Goal: Task Accomplishment & Management: Use online tool/utility

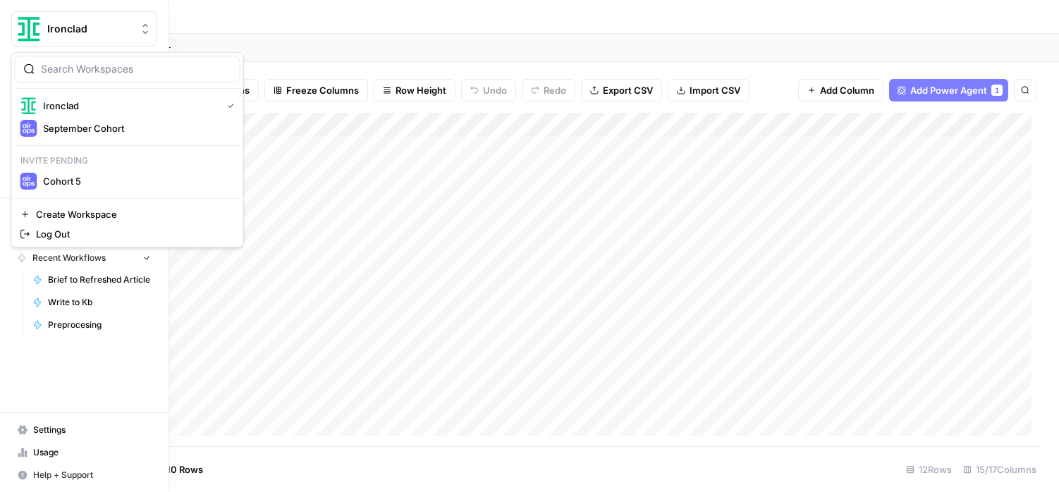
click at [15, 28] on button "Ironclad" at bounding box center [84, 28] width 146 height 35
click at [65, 135] on div "September Cohort" at bounding box center [127, 128] width 214 height 17
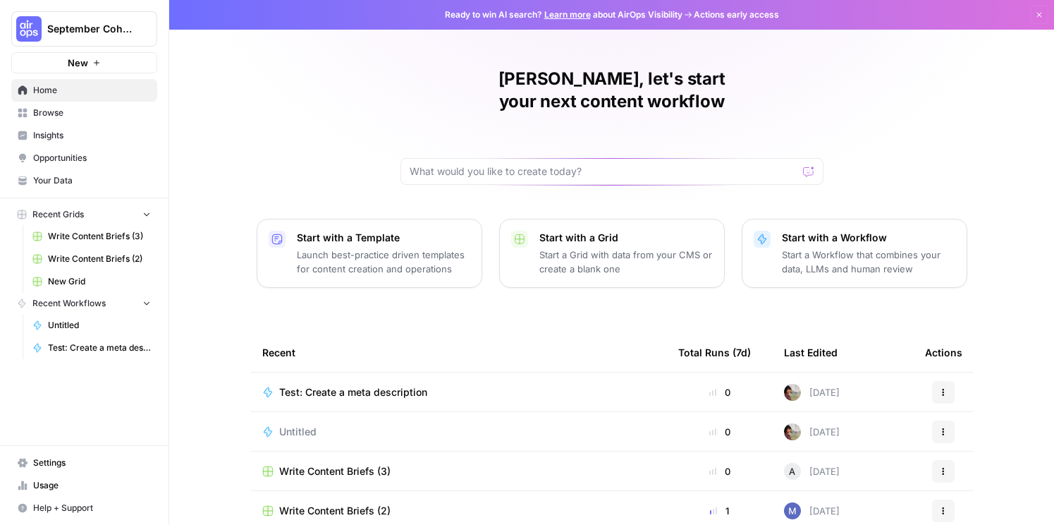
click at [55, 116] on span "Browse" at bounding box center [92, 112] width 118 height 13
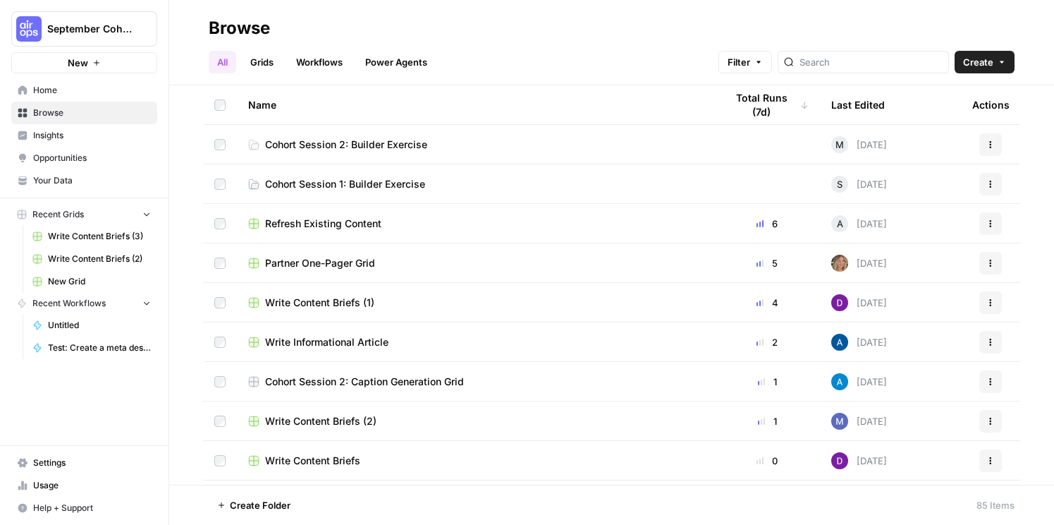
click at [354, 140] on span "Cohort Session 2: Builder Exercise" at bounding box center [346, 145] width 162 height 14
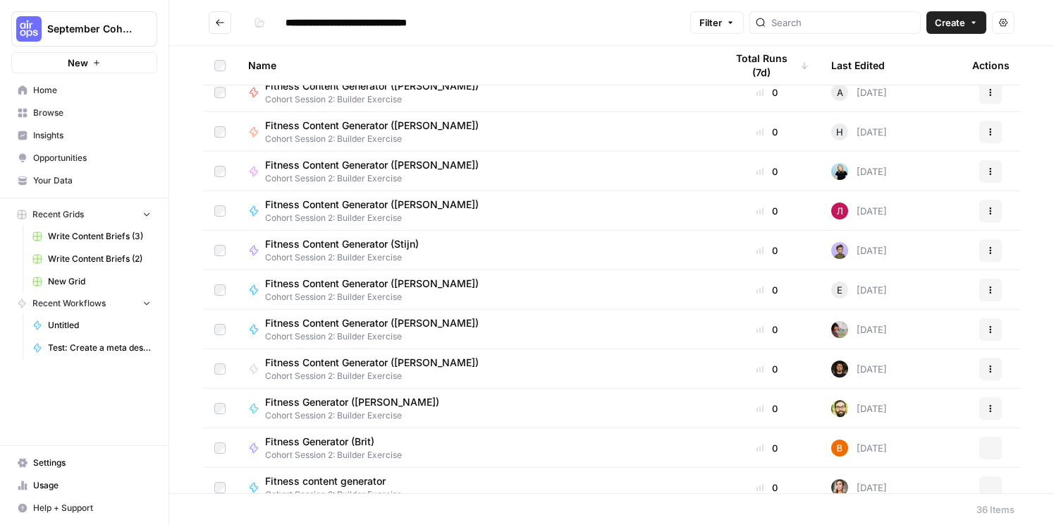
scroll to position [570, 0]
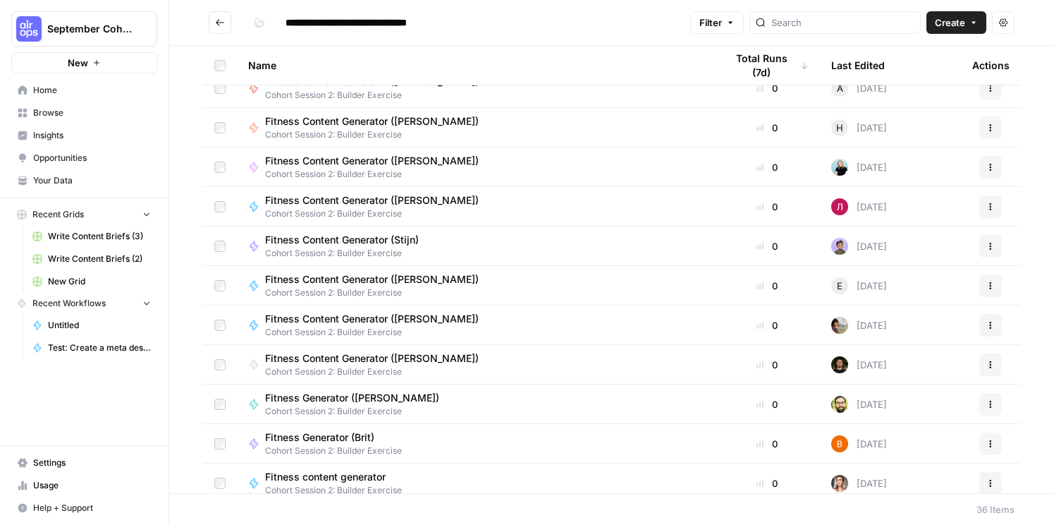
click at [325, 317] on span "Fitness Content Generator ([PERSON_NAME])" at bounding box center [372, 319] width 214 height 14
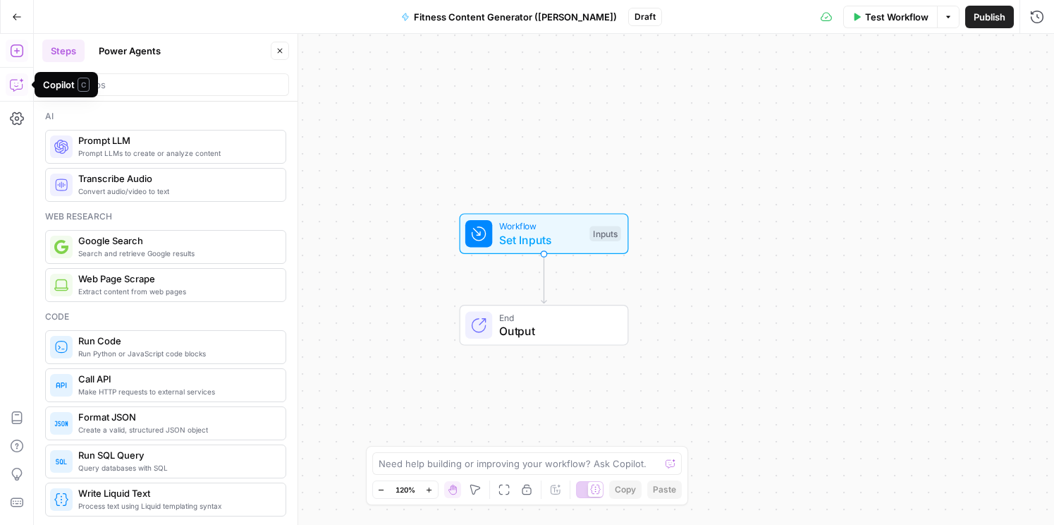
click at [16, 80] on icon "button" at bounding box center [17, 85] width 14 height 14
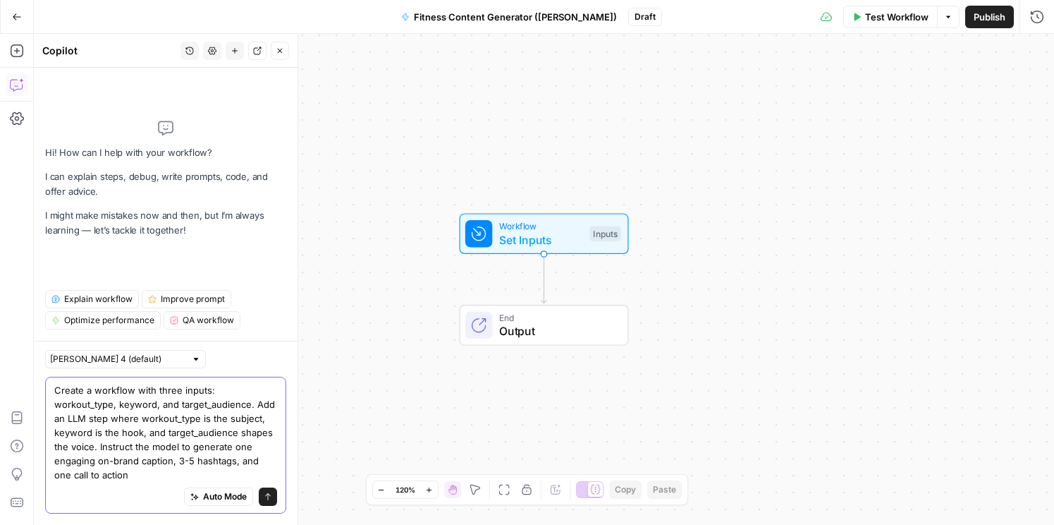
type textarea "Create a workflow with three inputs: workout_type, keyword, and target_audience…"
click at [267, 492] on icon "submit" at bounding box center [268, 496] width 8 height 8
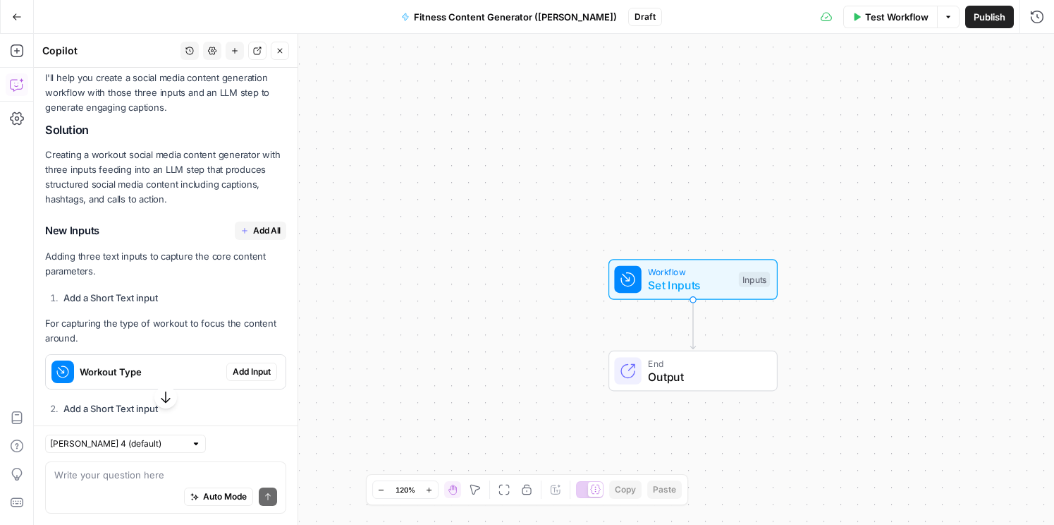
scroll to position [251, 0]
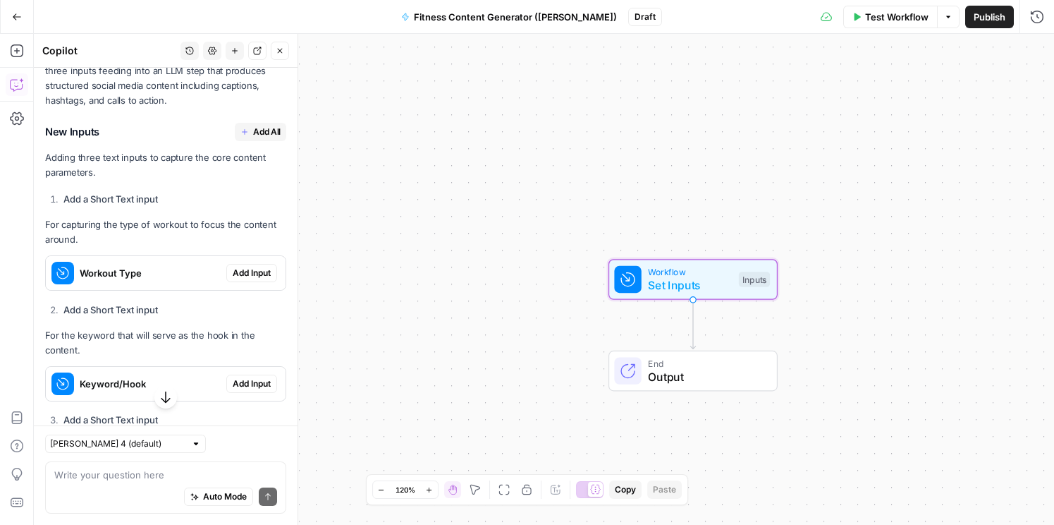
click at [233, 267] on span "Add Input" at bounding box center [252, 273] width 38 height 13
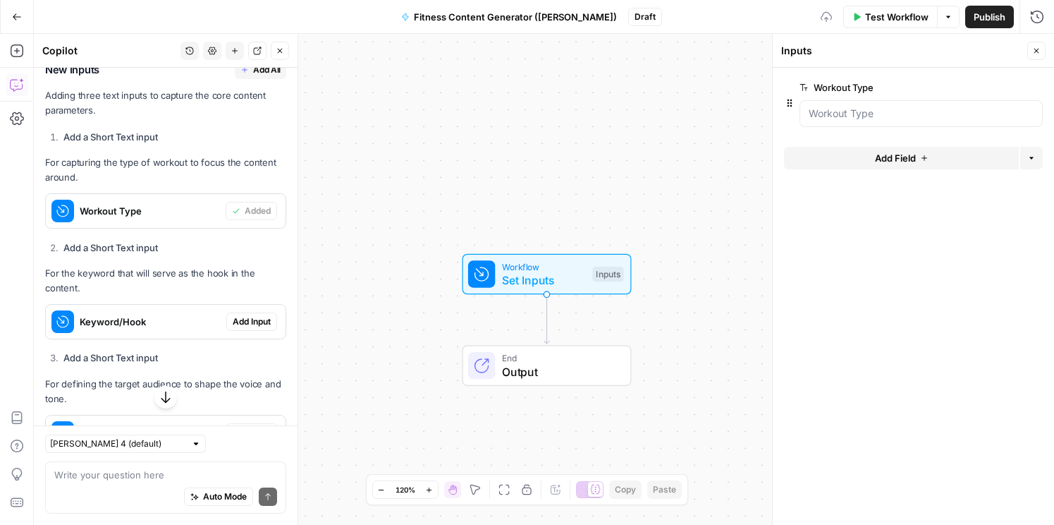
scroll to position [438, 0]
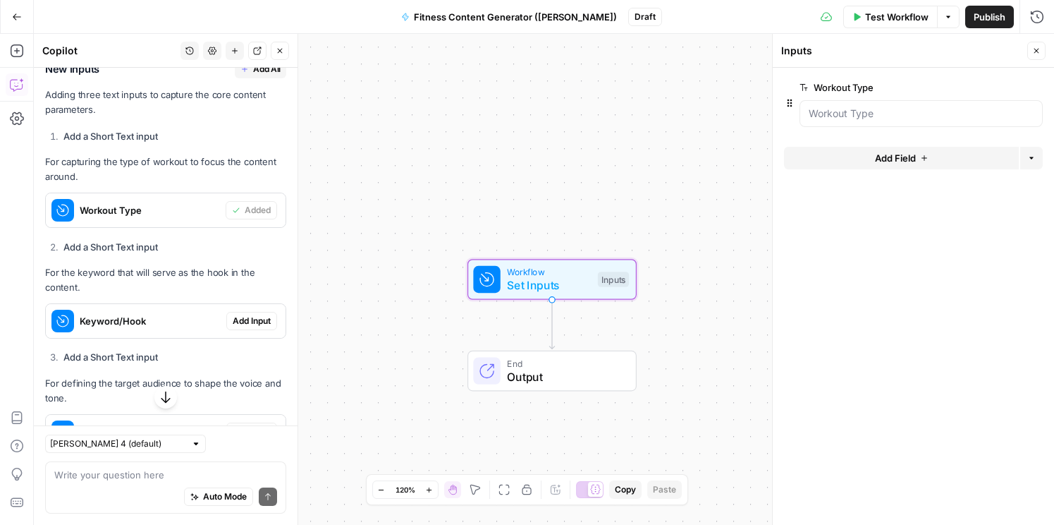
click at [244, 323] on span "Add Input" at bounding box center [252, 321] width 38 height 13
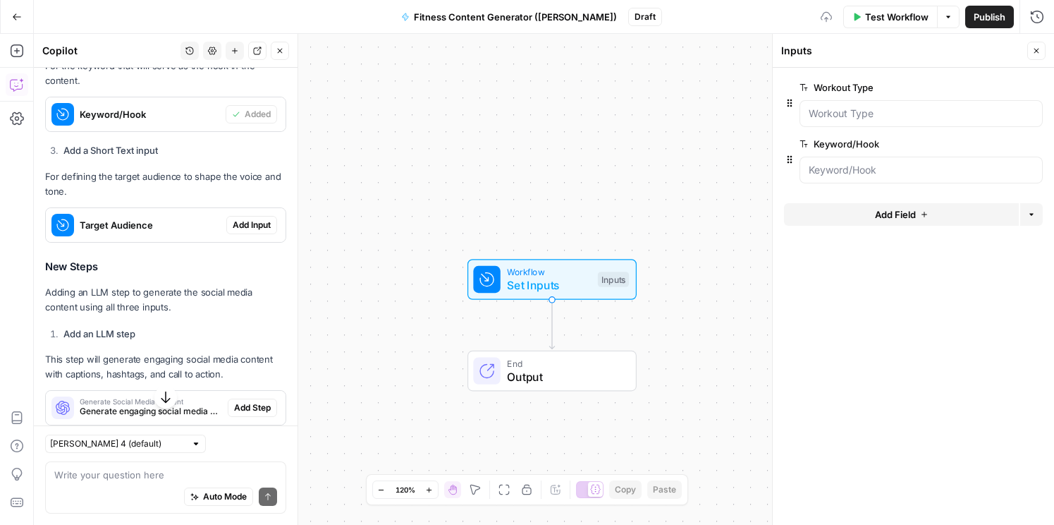
scroll to position [660, 0]
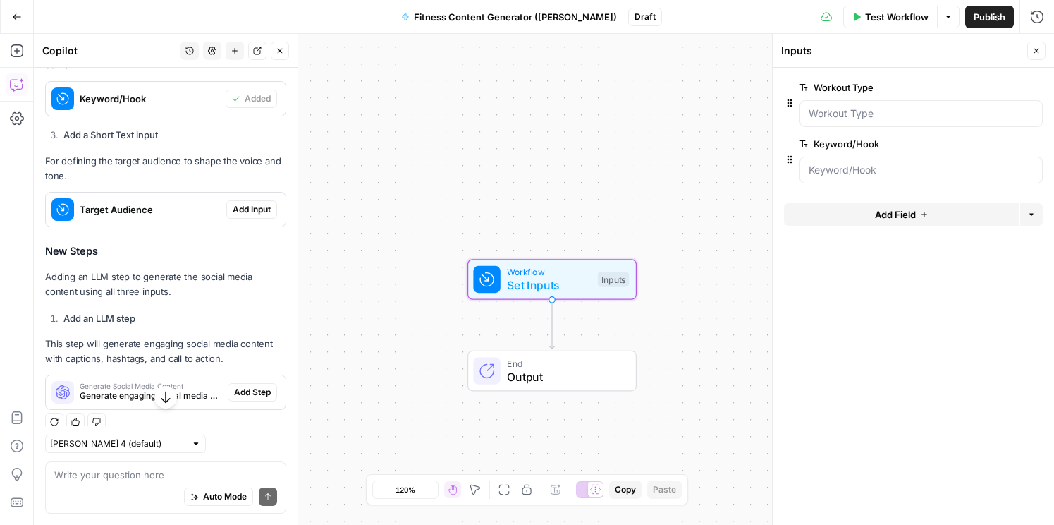
click at [245, 207] on span "Add Input" at bounding box center [252, 209] width 38 height 13
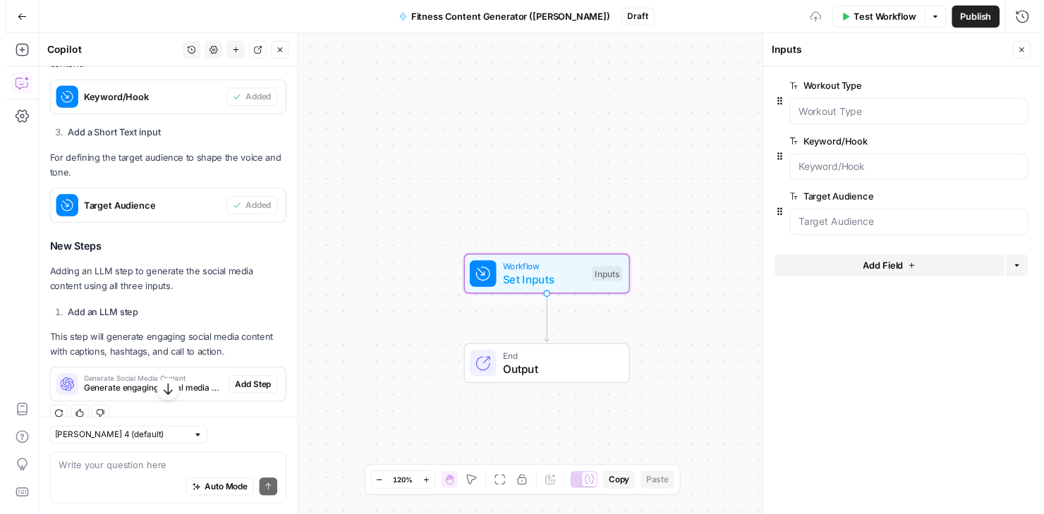
scroll to position [678, 0]
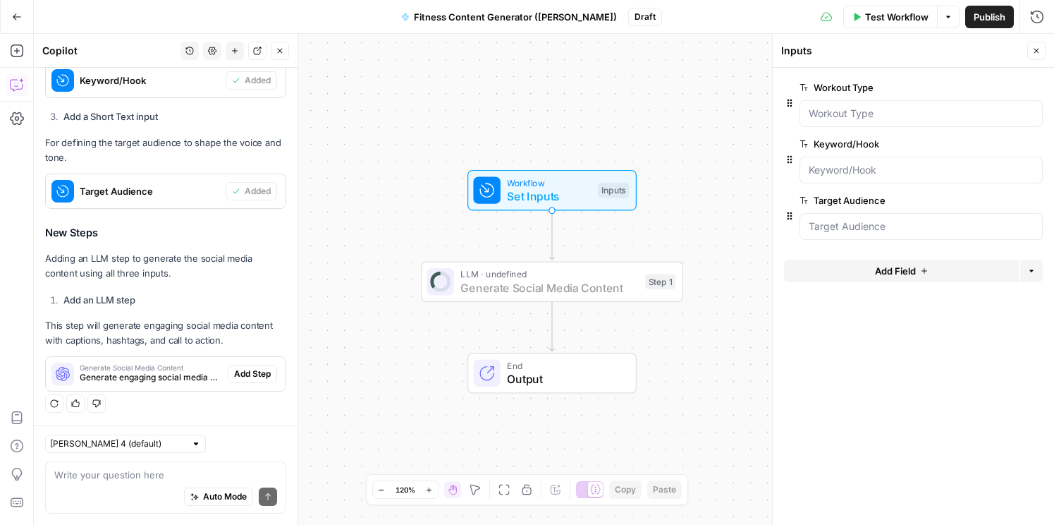
click at [238, 376] on span "Add Step" at bounding box center [252, 373] width 37 height 13
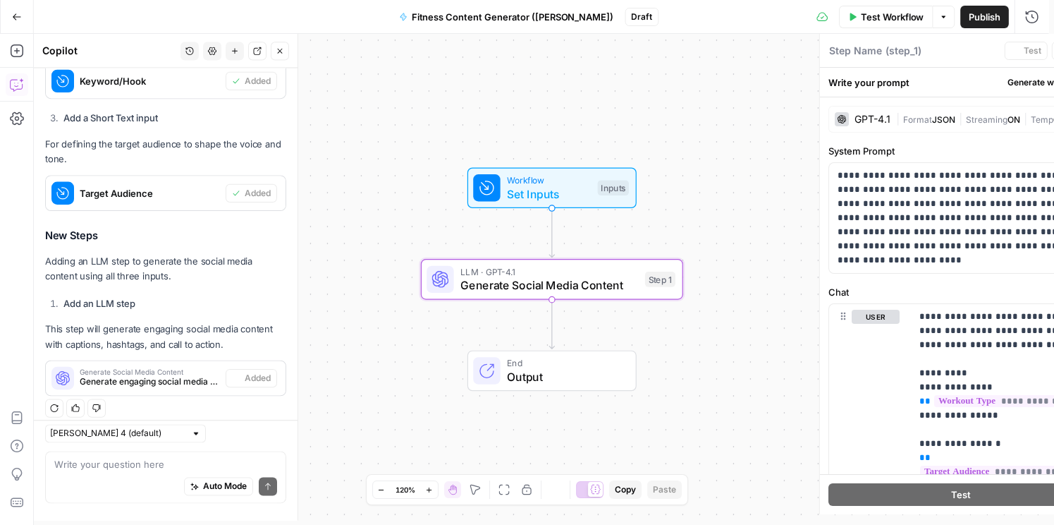
type textarea "Generate Social Media Content"
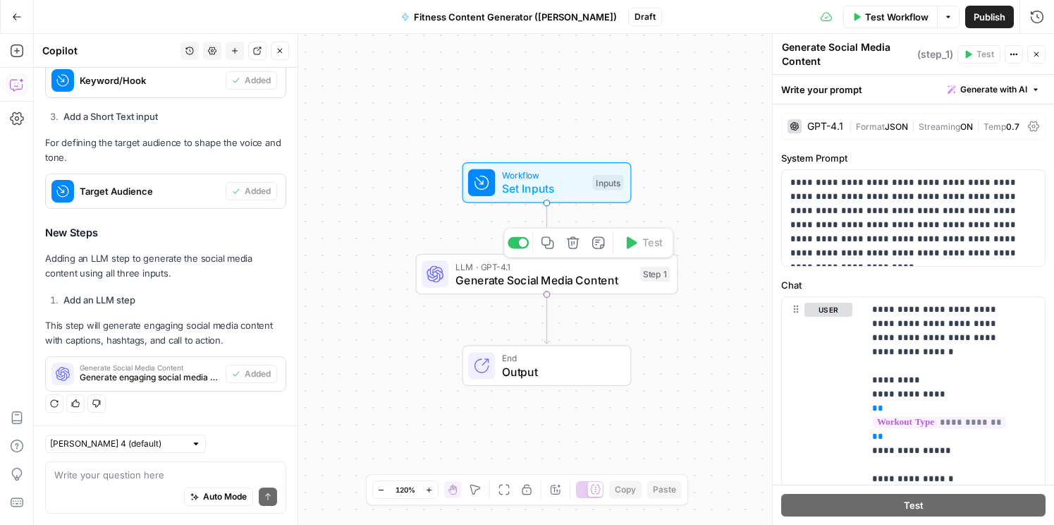
click at [539, 279] on span "Generate Social Media Content" at bounding box center [545, 280] width 178 height 17
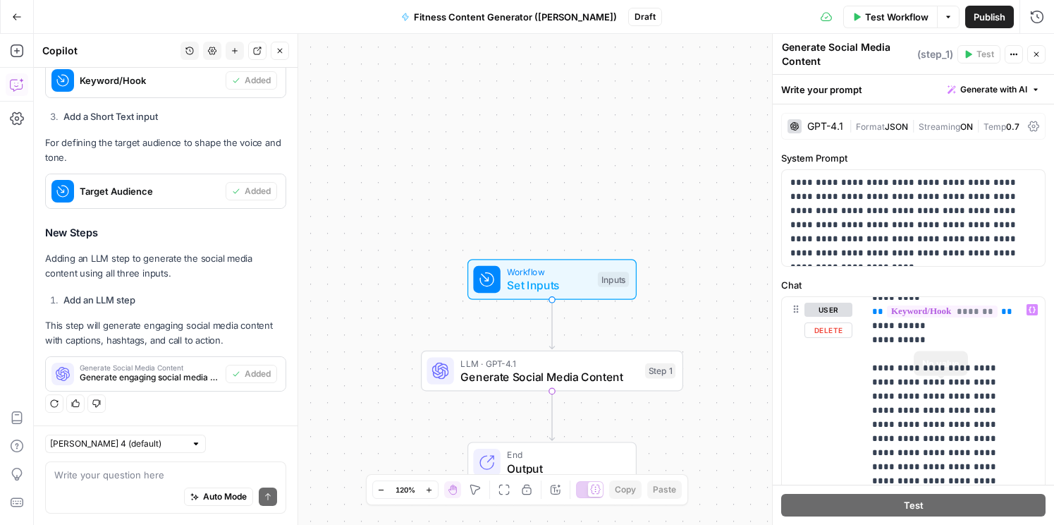
scroll to position [461, 0]
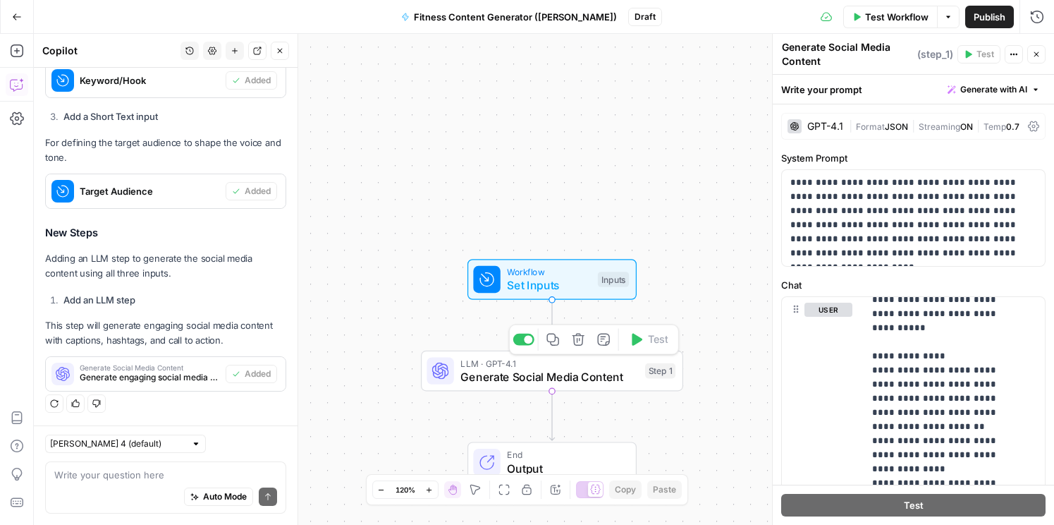
click at [568, 373] on span "Generate Social Media Content" at bounding box center [550, 376] width 178 height 17
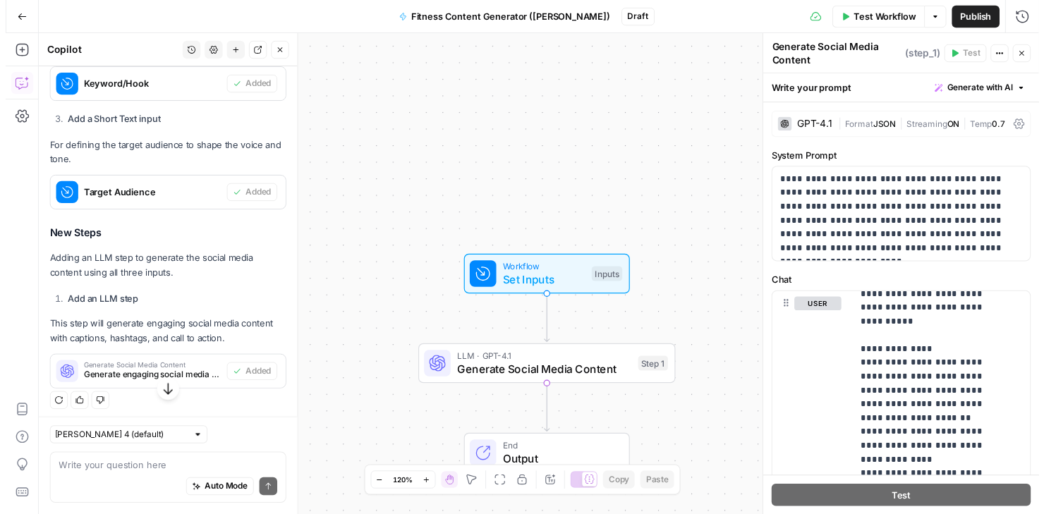
scroll to position [678, 0]
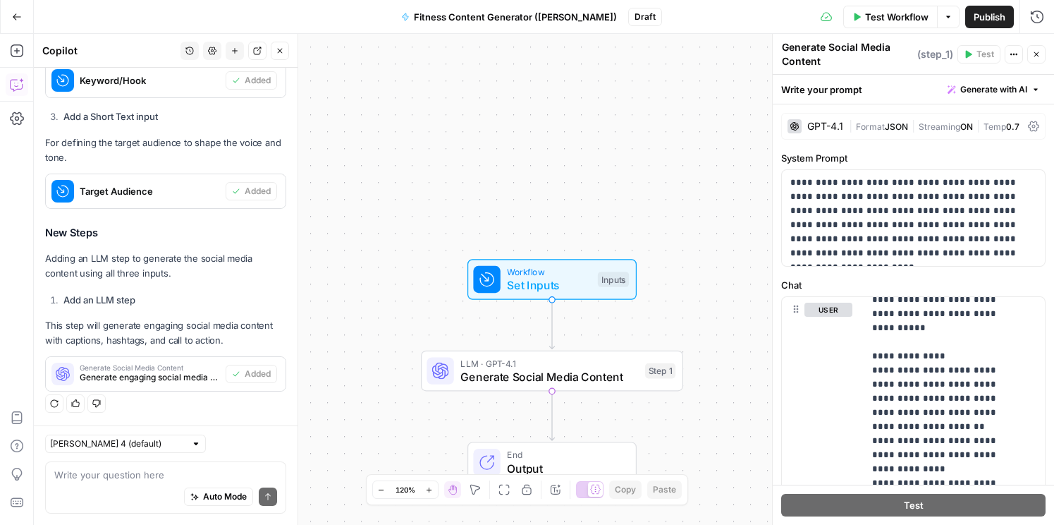
click at [1040, 55] on icon "button" at bounding box center [1037, 54] width 8 height 8
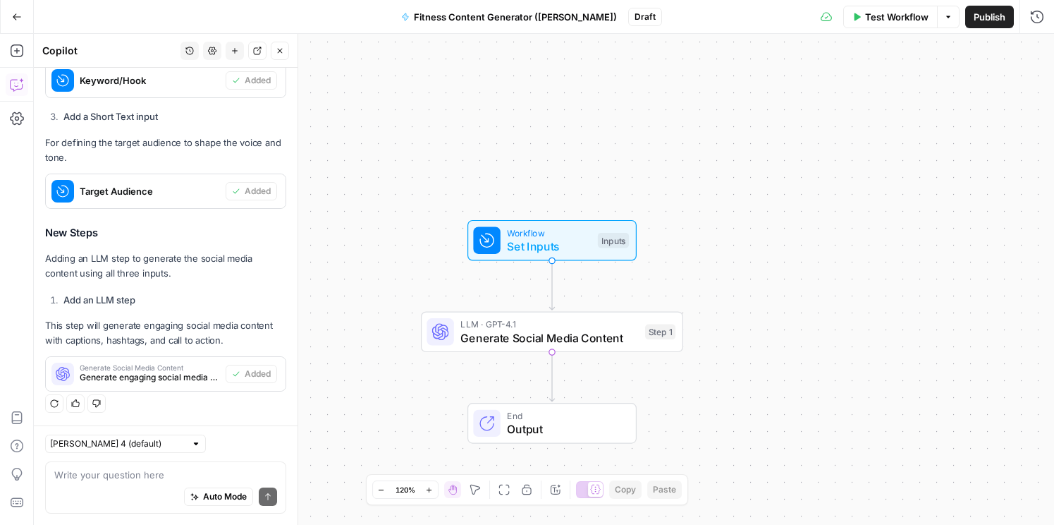
click at [887, 13] on span "Test Workflow" at bounding box center [896, 17] width 63 height 14
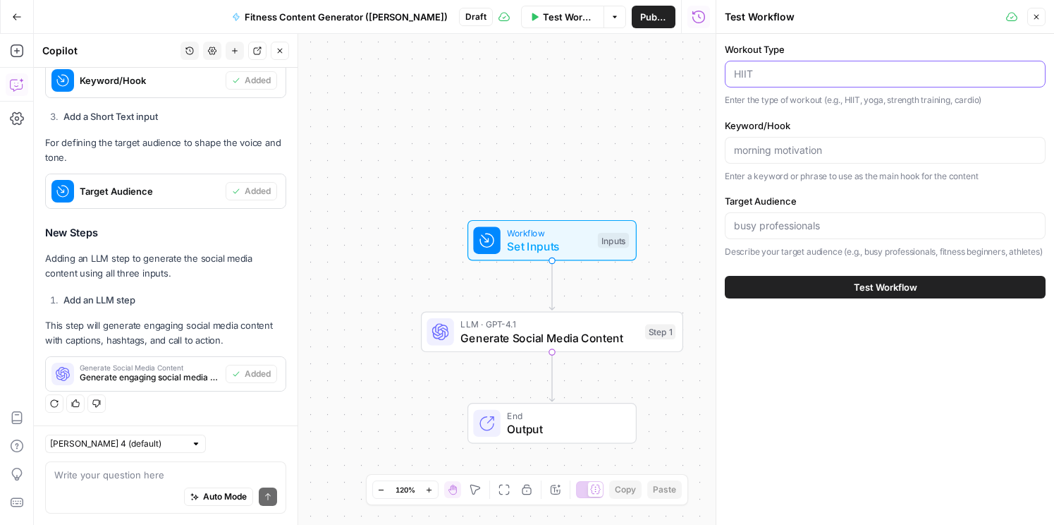
click at [865, 70] on input "Workout Type" at bounding box center [885, 74] width 303 height 14
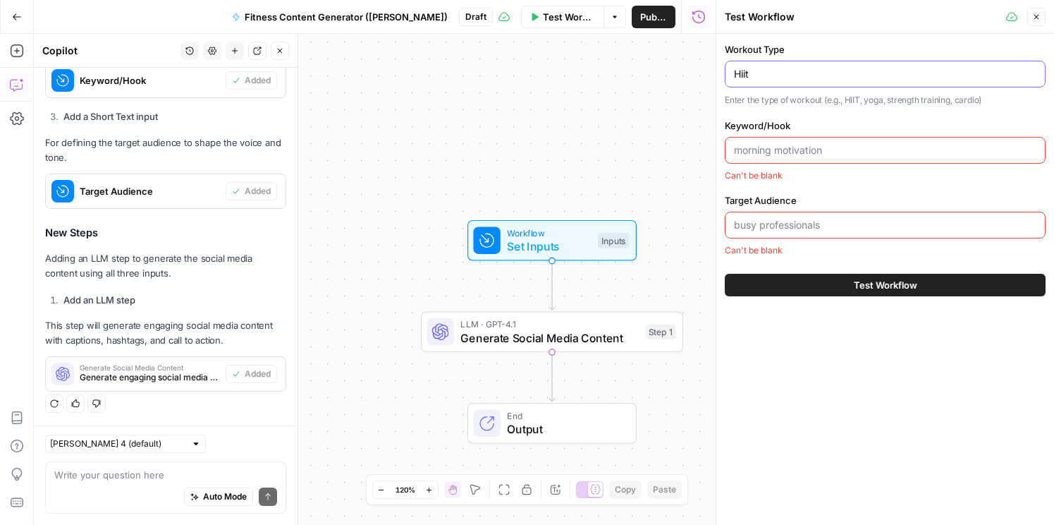
type input "Hiit"
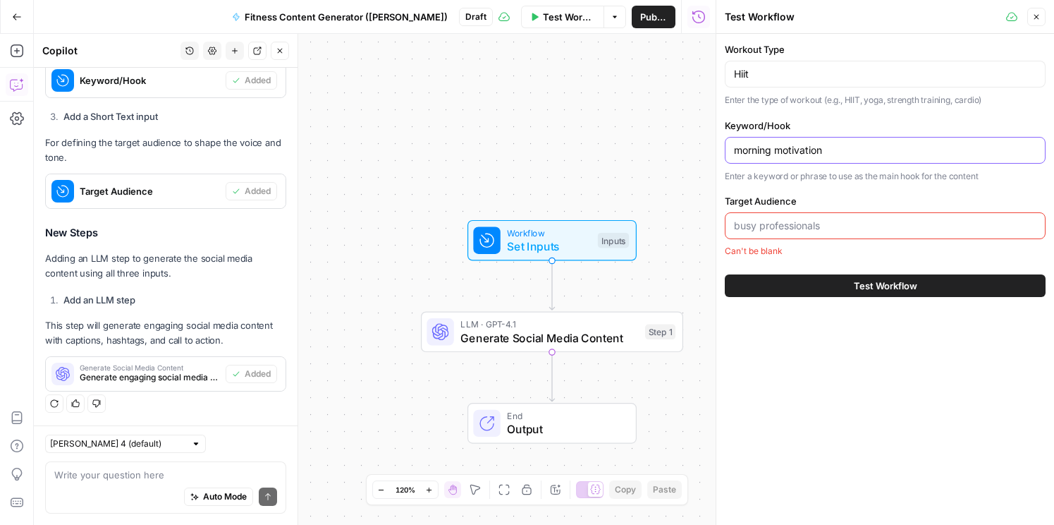
type input "morning motivation"
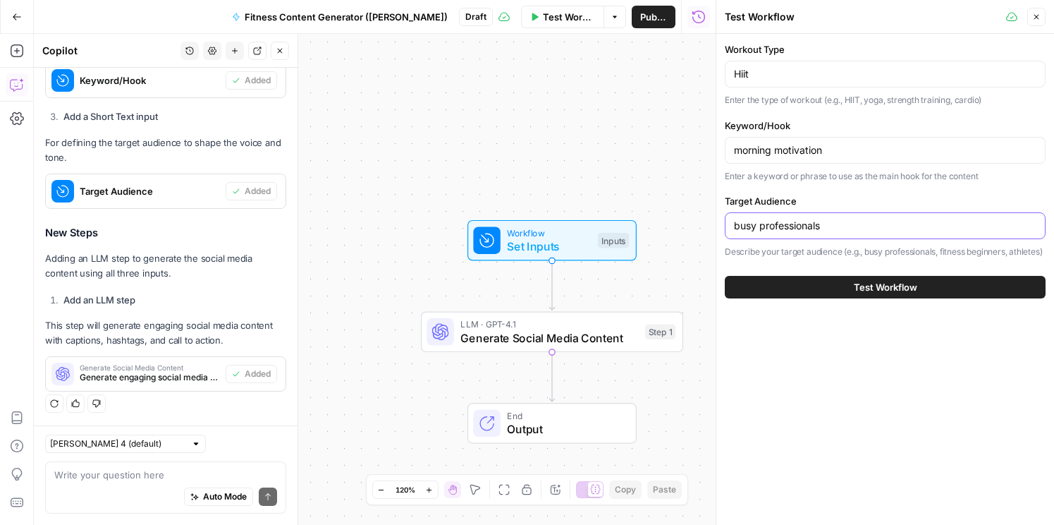
type input "busy professionals"
click at [971, 298] on button "Test Workflow" at bounding box center [885, 287] width 321 height 23
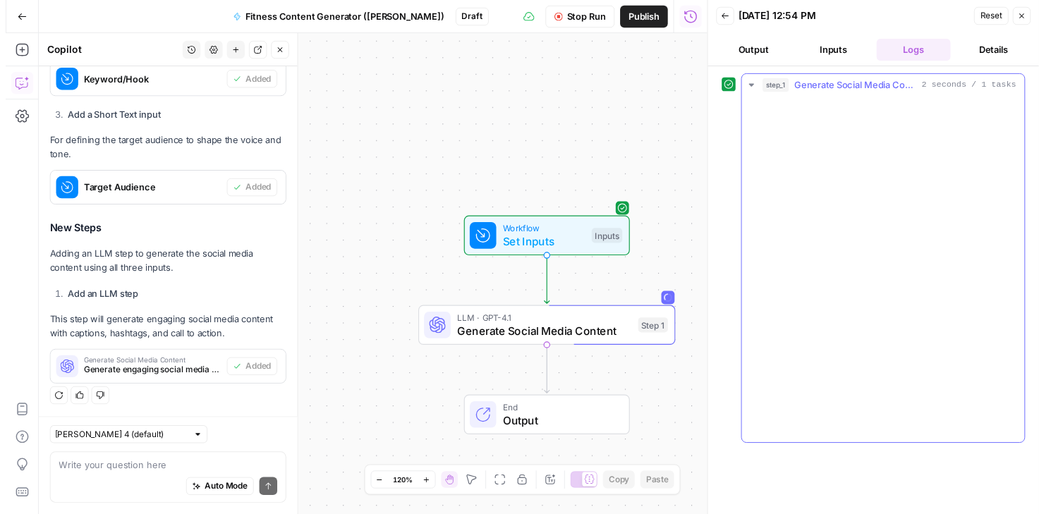
scroll to position [678, 0]
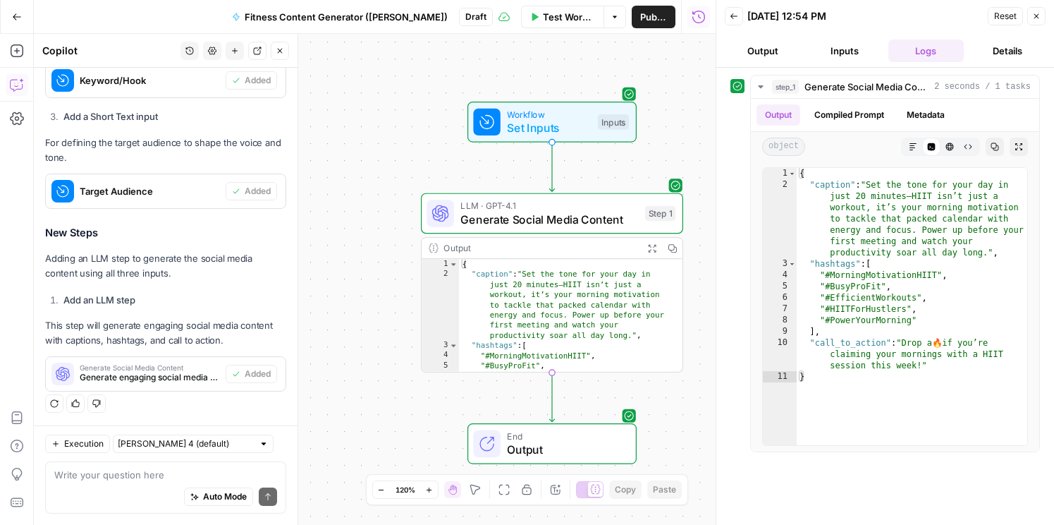
click at [1037, 13] on icon "button" at bounding box center [1037, 16] width 8 height 8
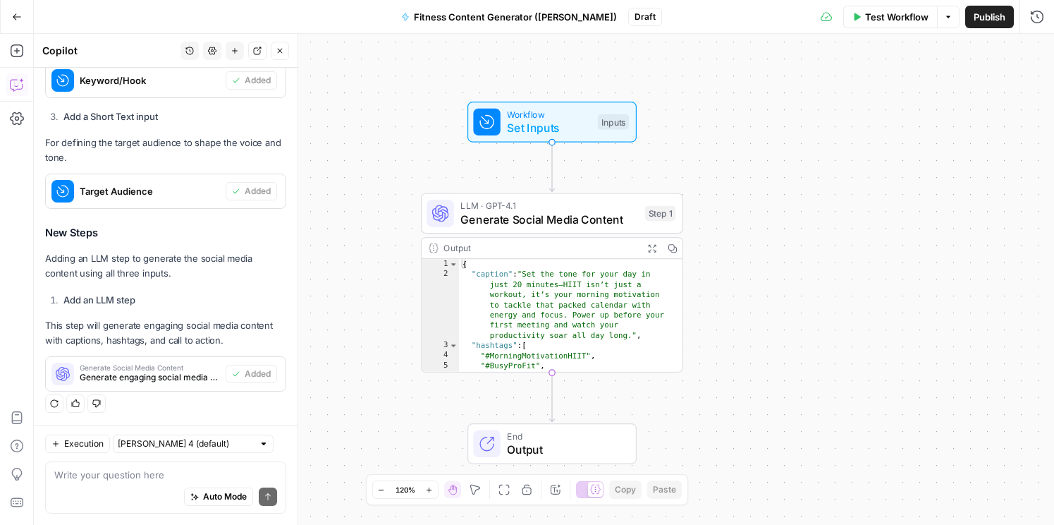
click at [982, 18] on span "Publish" at bounding box center [990, 17] width 32 height 14
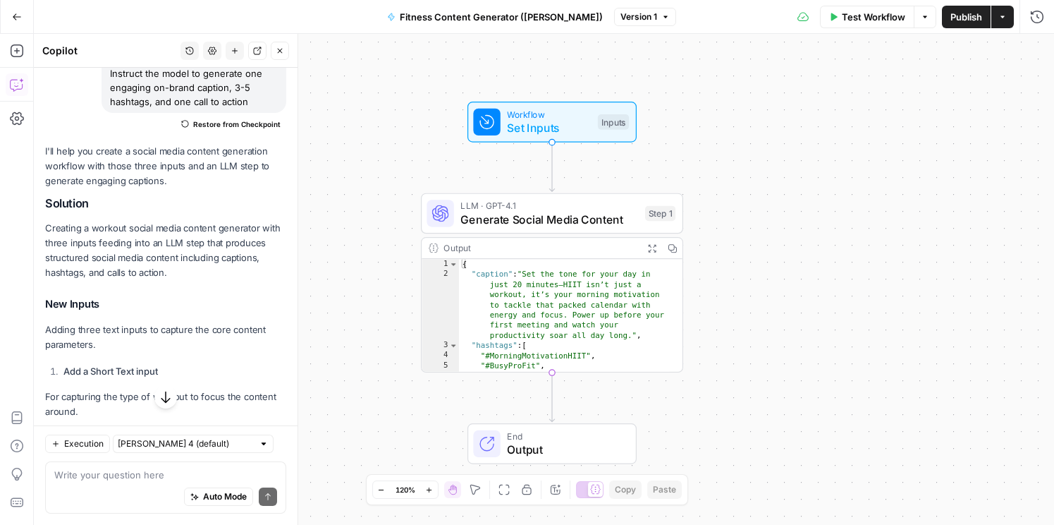
scroll to position [678, 0]
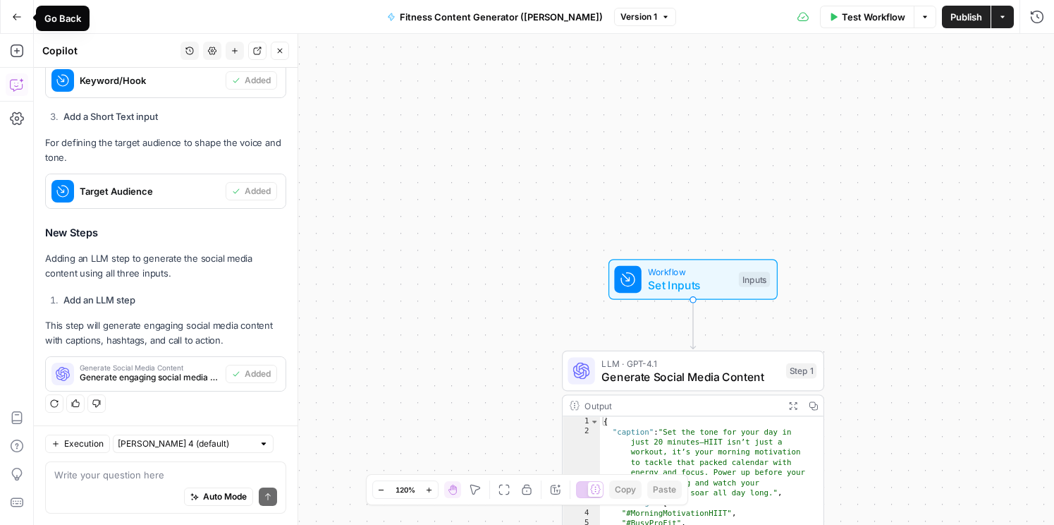
click at [16, 12] on icon "button" at bounding box center [17, 17] width 10 height 10
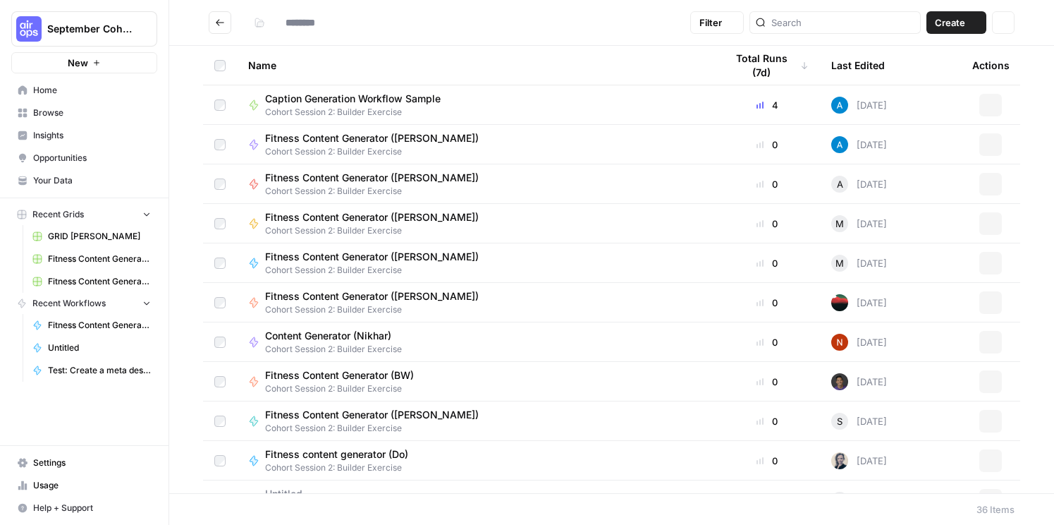
type input "**********"
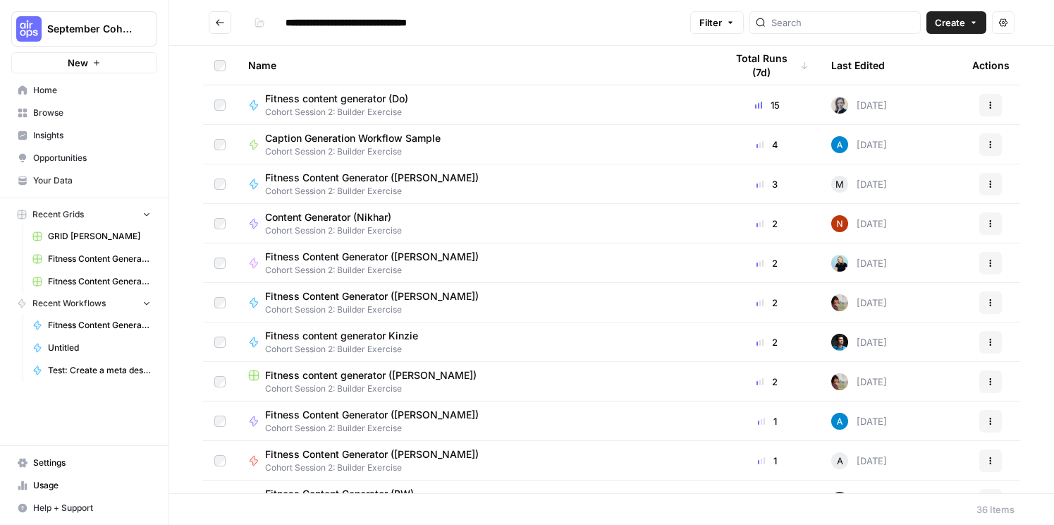
click at [296, 289] on span "Fitness Content Generator ([PERSON_NAME])" at bounding box center [372, 296] width 214 height 14
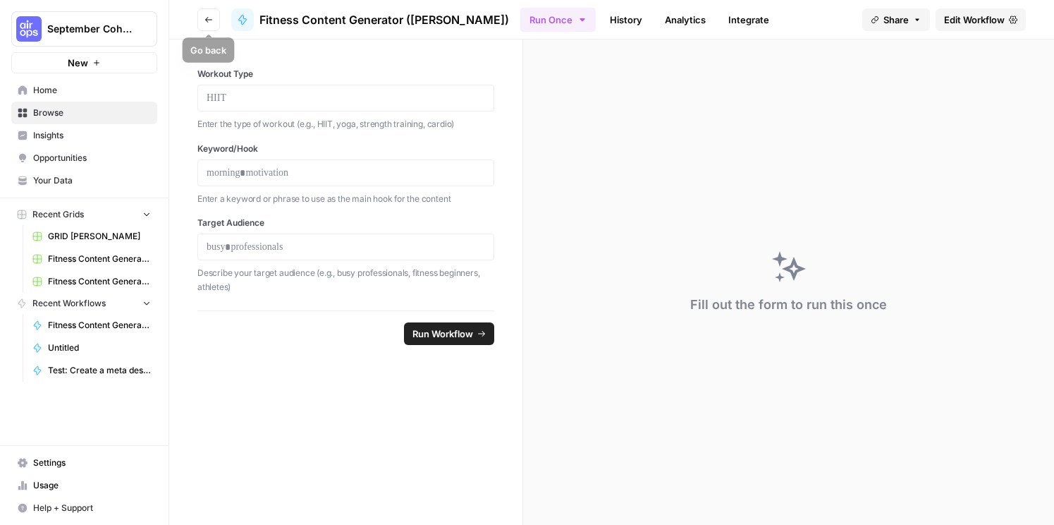
click at [205, 18] on icon "button" at bounding box center [209, 20] width 8 height 8
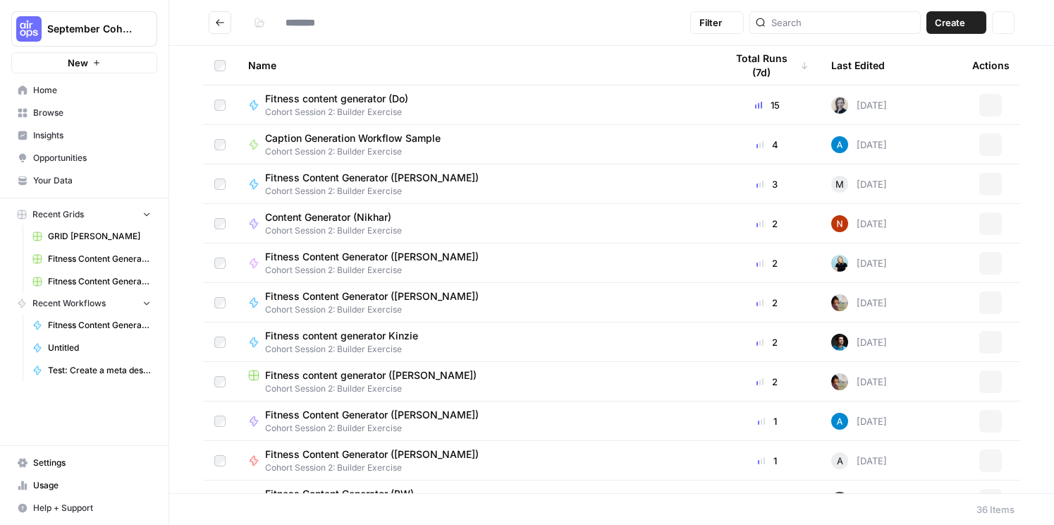
type input "**********"
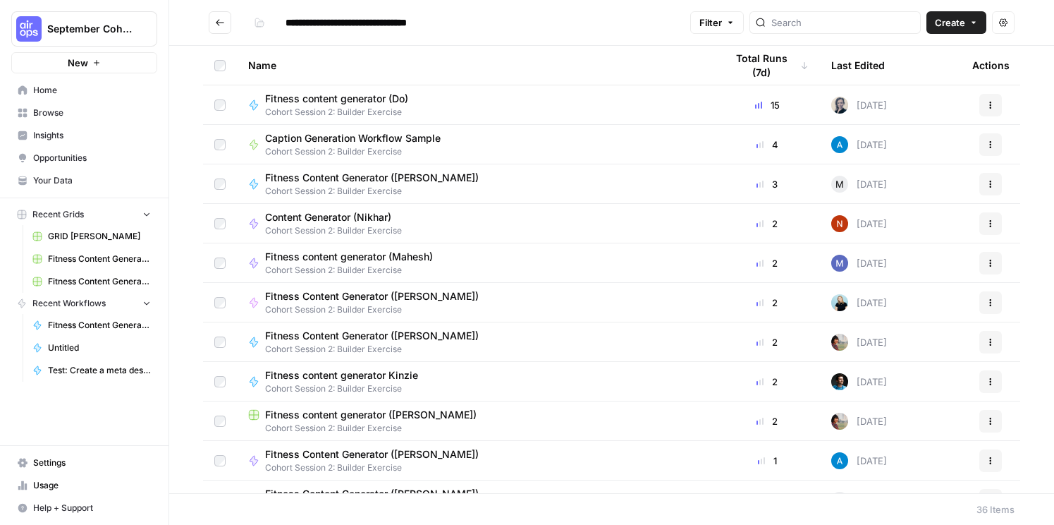
scroll to position [3, 0]
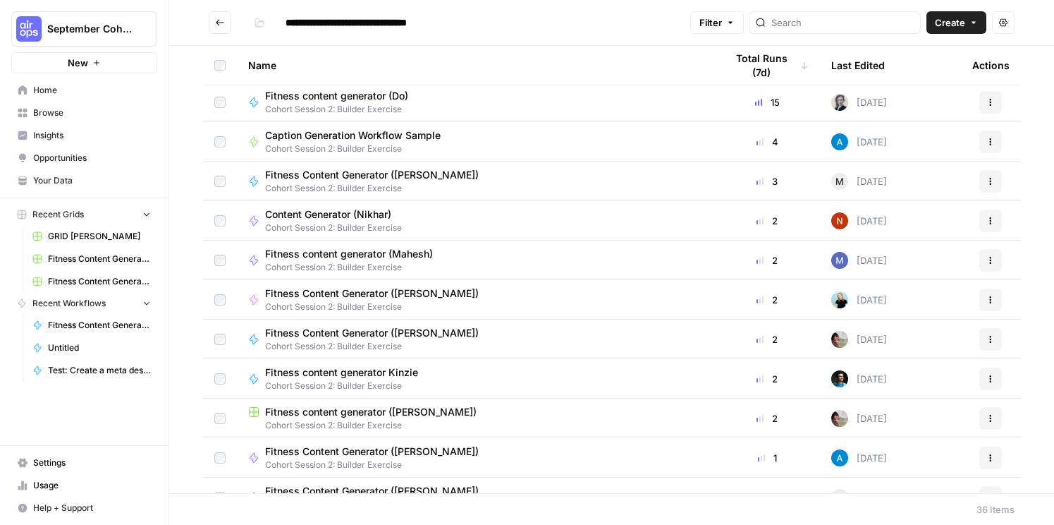
click at [340, 326] on span "Fitness Content Generator ([PERSON_NAME])" at bounding box center [372, 333] width 214 height 14
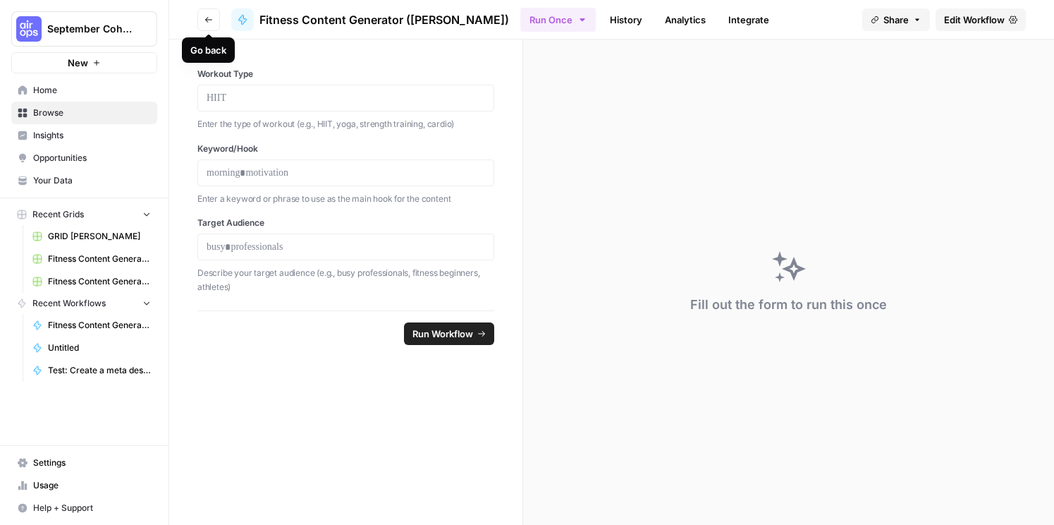
click at [319, 24] on span "Fitness Content Generator ([PERSON_NAME])" at bounding box center [385, 19] width 250 height 17
click at [212, 16] on icon "button" at bounding box center [209, 20] width 8 height 8
click at [310, 16] on span "Fitness Content Generator ([PERSON_NAME])" at bounding box center [385, 19] width 250 height 17
click at [958, 13] on span "Edit Workflow" at bounding box center [974, 20] width 61 height 14
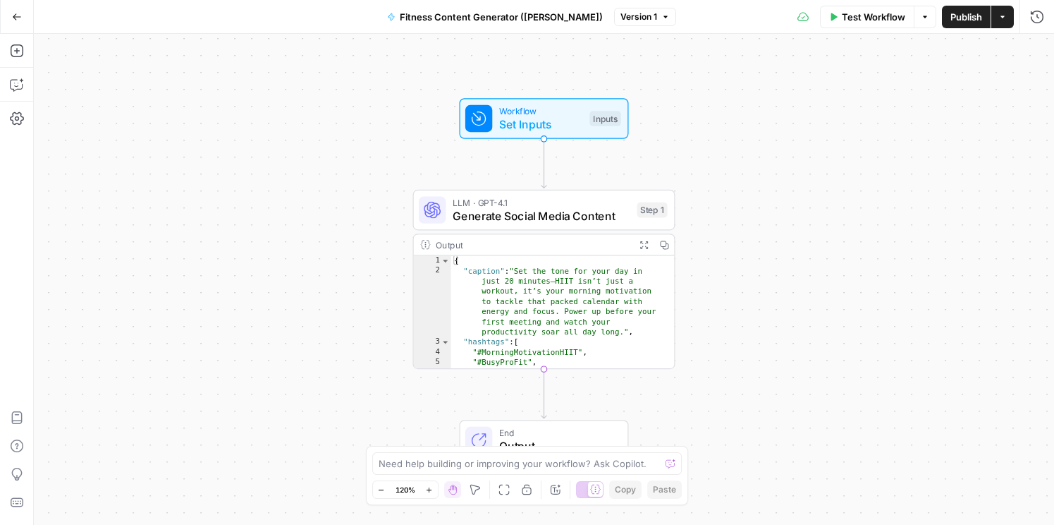
click at [926, 13] on icon "button" at bounding box center [925, 17] width 8 height 8
click at [871, 18] on span "Test Workflow" at bounding box center [874, 17] width 63 height 14
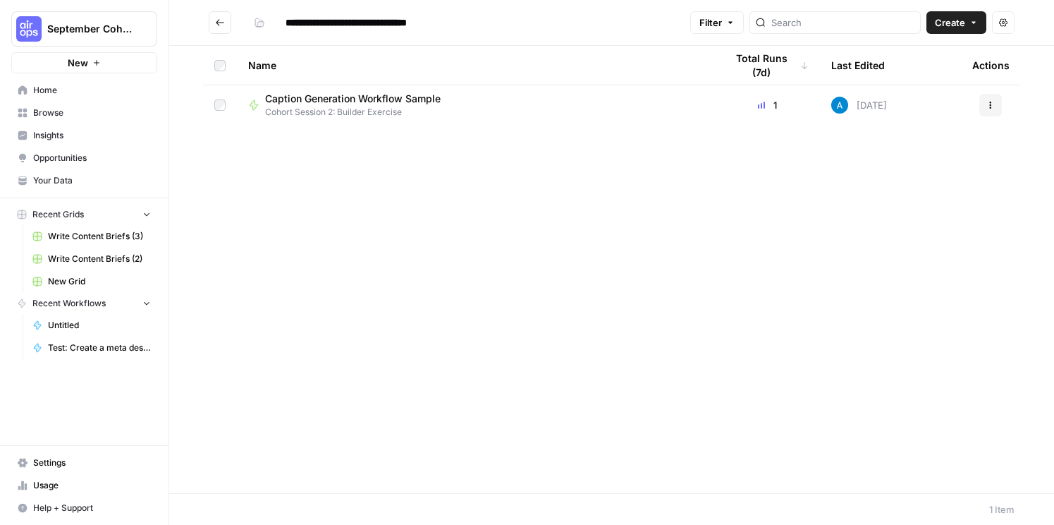
click at [313, 98] on span "Caption Generation Workflow Sample" at bounding box center [353, 99] width 176 height 14
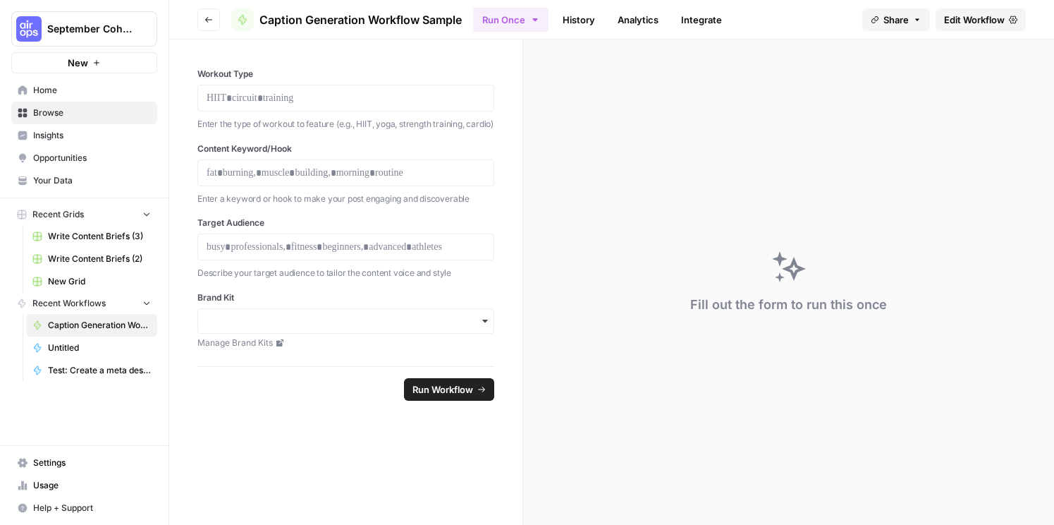
click at [74, 325] on span "Caption Generation Workflow Sample" at bounding box center [99, 325] width 103 height 13
click at [210, 18] on icon "button" at bounding box center [209, 20] width 8 height 8
click at [211, 20] on icon "button" at bounding box center [209, 20] width 8 height 8
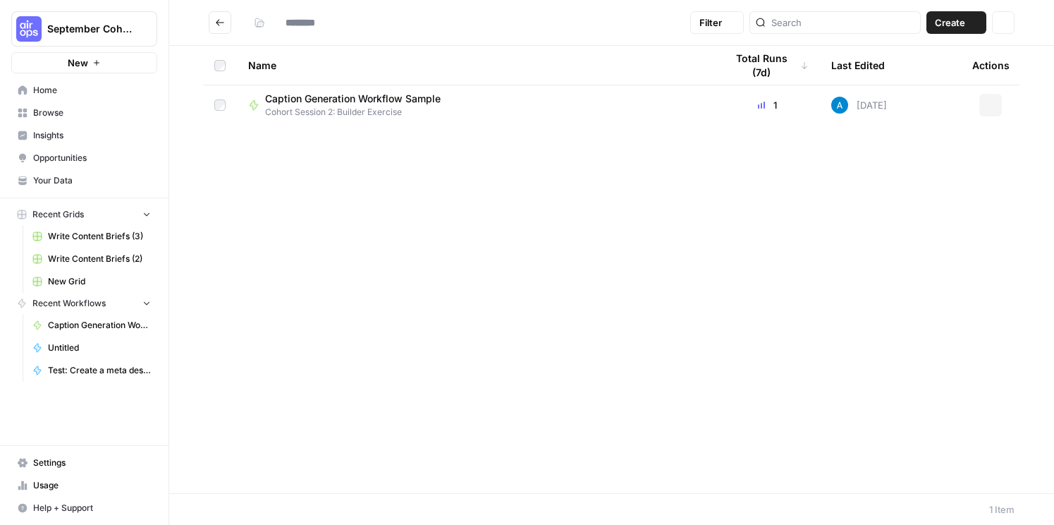
type input "**********"
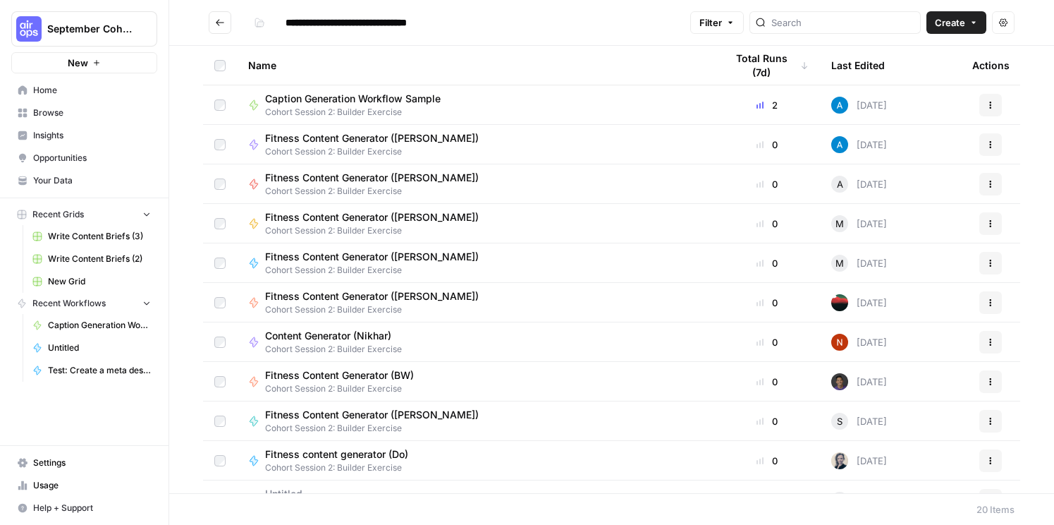
click at [946, 19] on span "Create" at bounding box center [950, 23] width 30 height 14
click at [926, 69] on span "Workflow" at bounding box center [929, 75] width 79 height 14
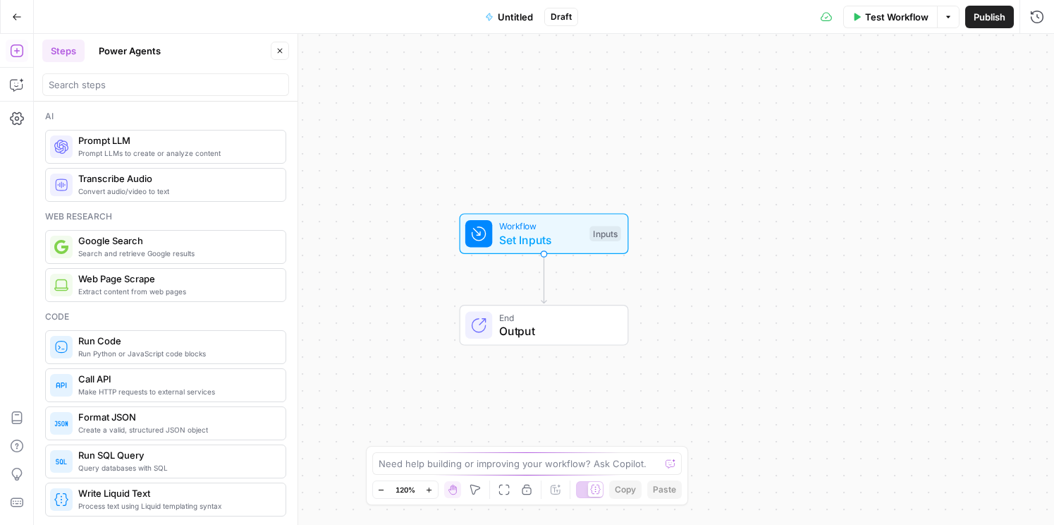
click at [508, 13] on span "Untitled" at bounding box center [515, 17] width 35 height 14
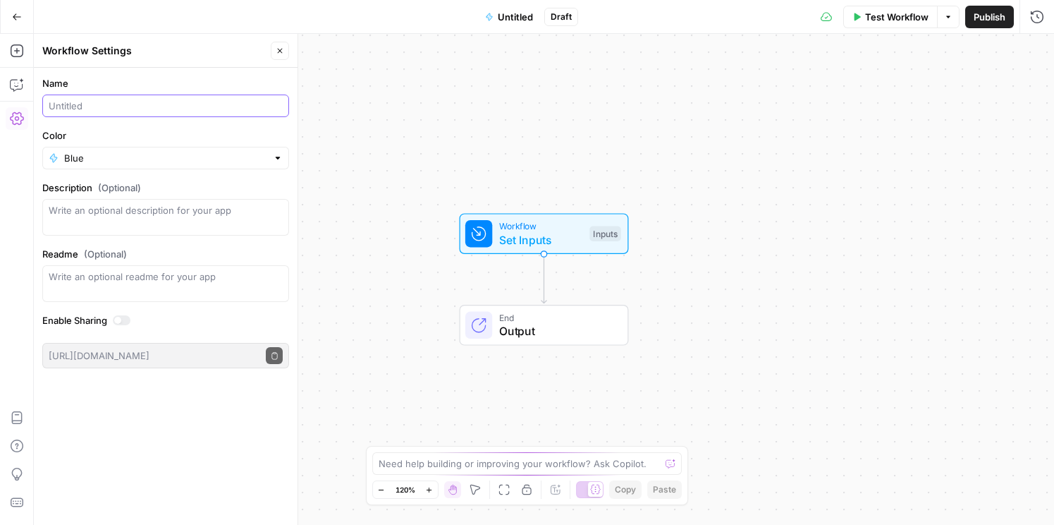
click at [152, 101] on input "Name" at bounding box center [166, 106] width 234 height 14
type input "Fitness Content Generator ([PERSON_NAME])"
click at [146, 432] on div "Name Fitness Content Generator (Swapna) Color Blue Description (Optional) Readm…" at bounding box center [166, 296] width 264 height 457
click at [153, 423] on div "Name Fitness Content Generator (Swapna) Color Blue Description (Optional) Readm…" at bounding box center [166, 296] width 264 height 457
click at [10, 11] on button "Go Back" at bounding box center [16, 16] width 25 height 25
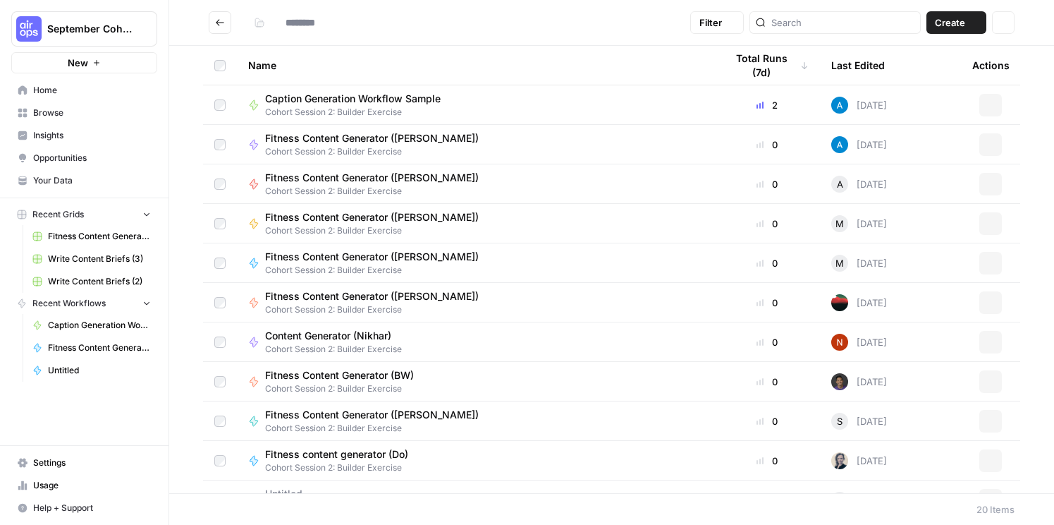
type input "**********"
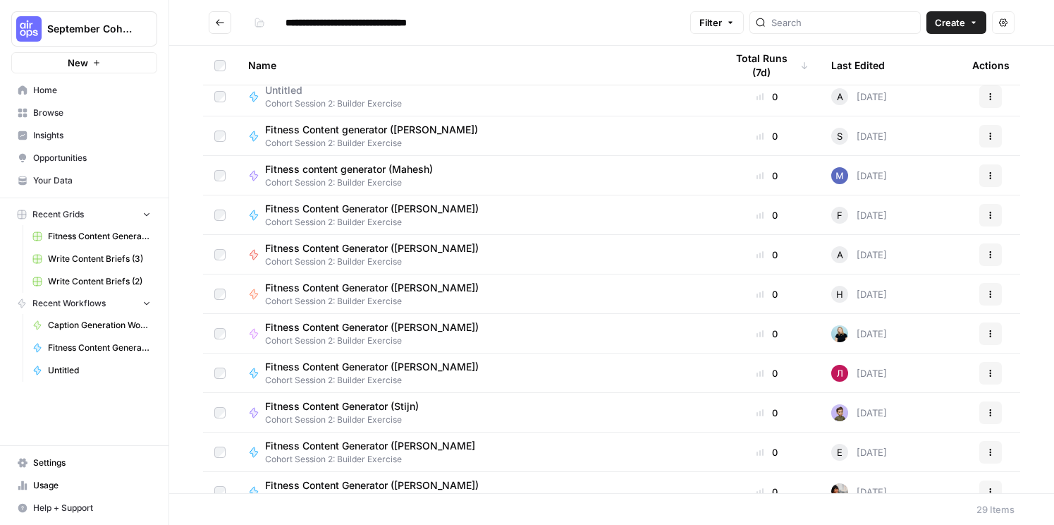
scroll to position [574, 0]
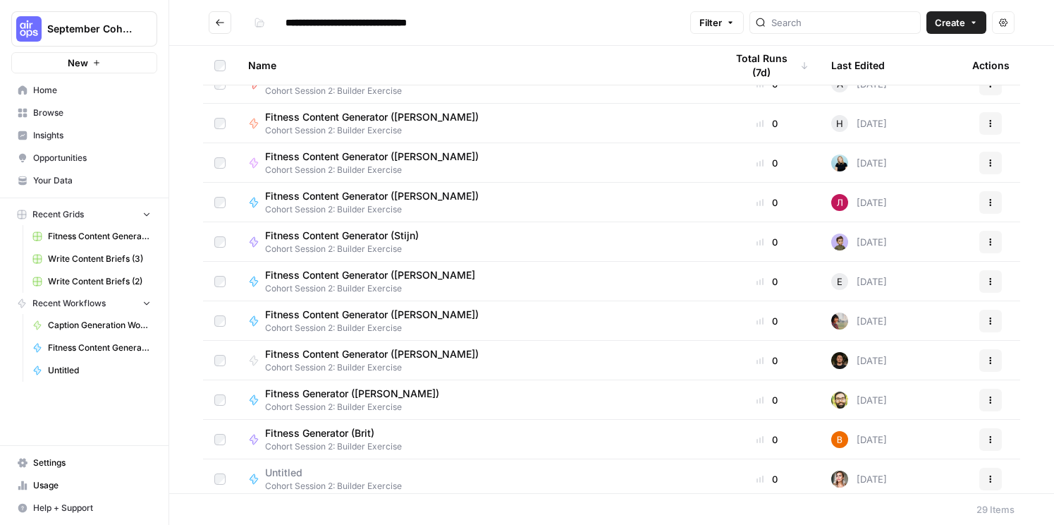
click at [428, 316] on span "Fitness Content Generator ([PERSON_NAME])" at bounding box center [372, 314] width 214 height 14
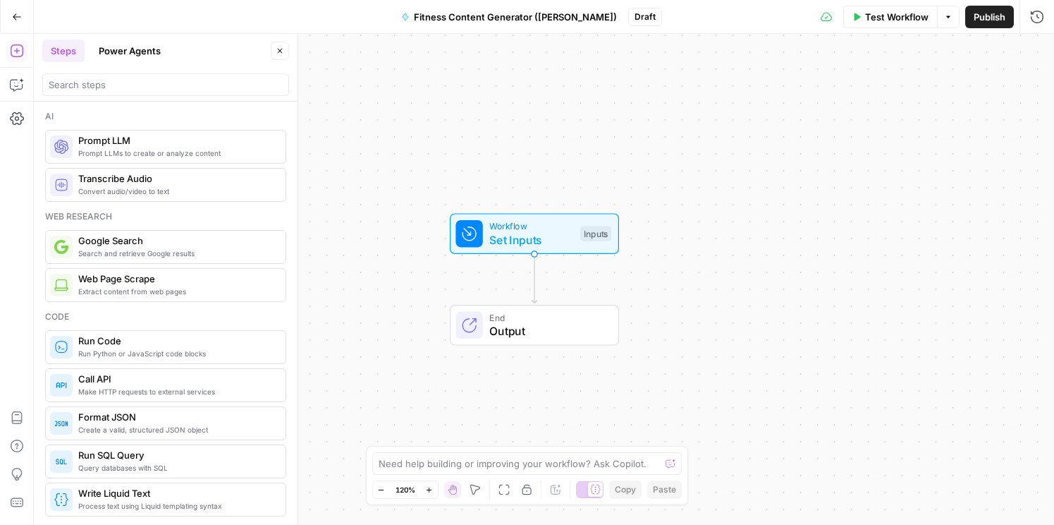
click at [277, 18] on div "Go Back Fitness Content Generator (Swapna) Draft Test Workflow Options Publish …" at bounding box center [527, 16] width 1054 height 33
click at [264, 22] on div "Go Back Fitness Content Generator (Swapna) Draft Test Workflow Options Publish …" at bounding box center [527, 16] width 1054 height 33
click at [8, 14] on button "Go Back" at bounding box center [16, 16] width 25 height 25
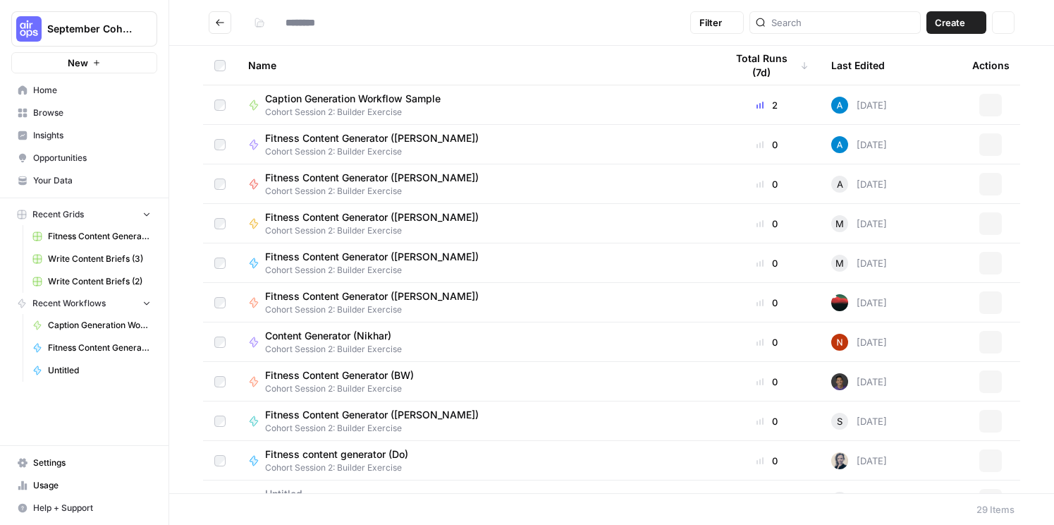
type input "**********"
click at [64, 185] on span "Your Data" at bounding box center [92, 180] width 118 height 13
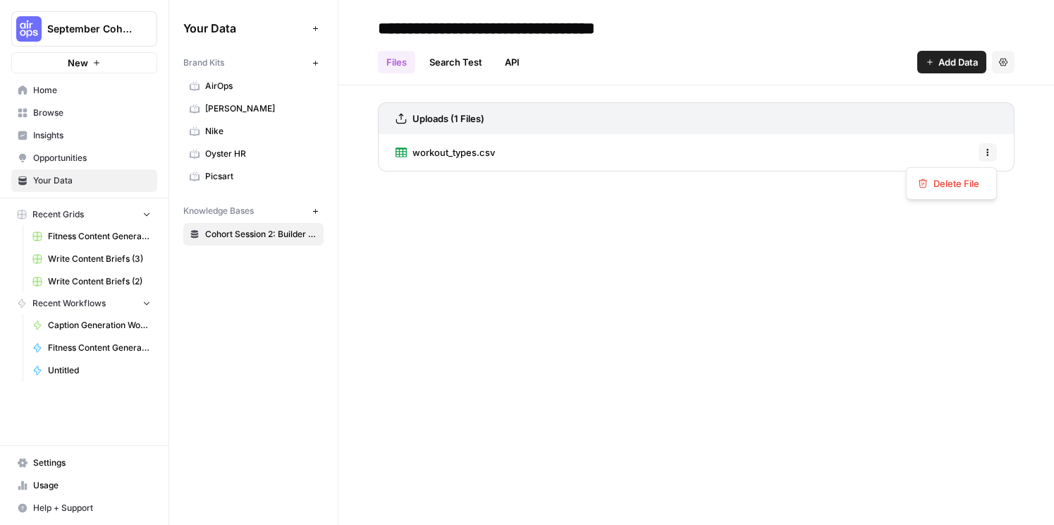
click at [990, 154] on icon "button" at bounding box center [988, 152] width 8 height 8
click at [747, 245] on div "**********" at bounding box center [697, 262] width 716 height 525
click at [539, 157] on div "workout_types.csv Options" at bounding box center [696, 152] width 637 height 37
click at [481, 154] on span "workout_types.csv" at bounding box center [454, 152] width 83 height 14
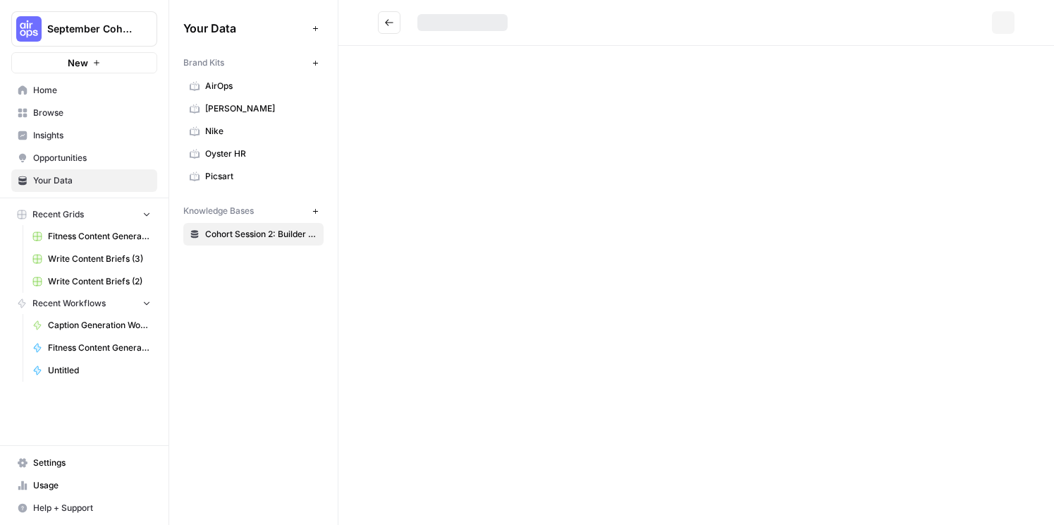
click at [481, 154] on div "Options" at bounding box center [697, 262] width 716 height 525
click at [561, 22] on icon at bounding box center [558, 22] width 8 height 8
click at [635, 23] on div "workout_types.csv View" at bounding box center [702, 22] width 569 height 23
click at [49, 109] on span "Browse" at bounding box center [92, 112] width 118 height 13
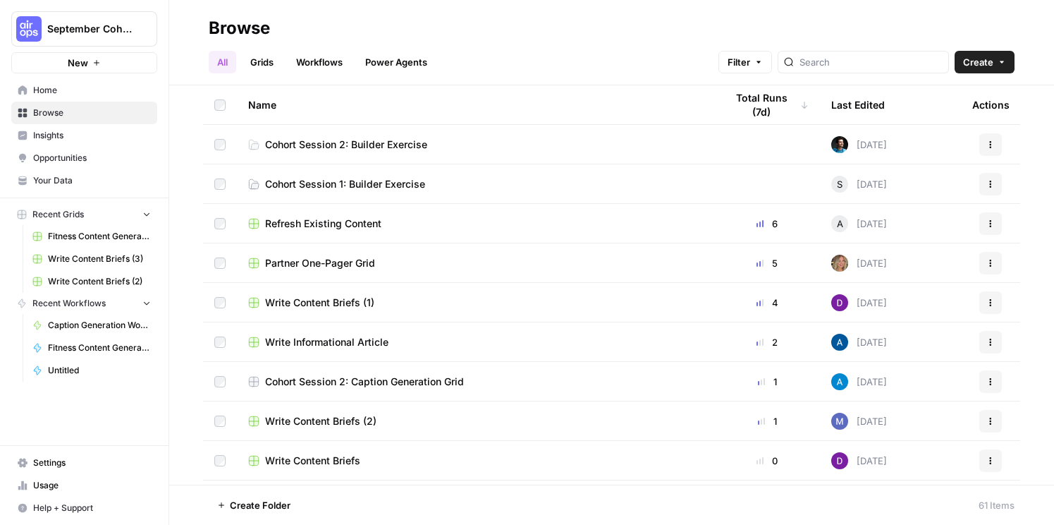
click at [977, 61] on span "Create" at bounding box center [978, 62] width 30 height 14
click at [948, 109] on span "Grid" at bounding box center [957, 115] width 79 height 14
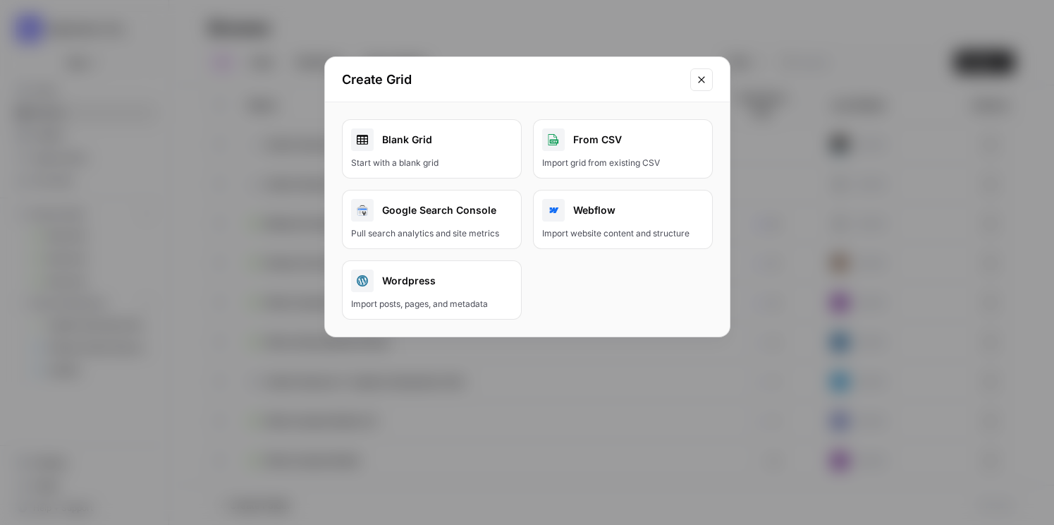
click at [410, 18] on div "Create Grid Blank Grid Start with a blank grid From CSV Import grid from existi…" at bounding box center [527, 262] width 1054 height 525
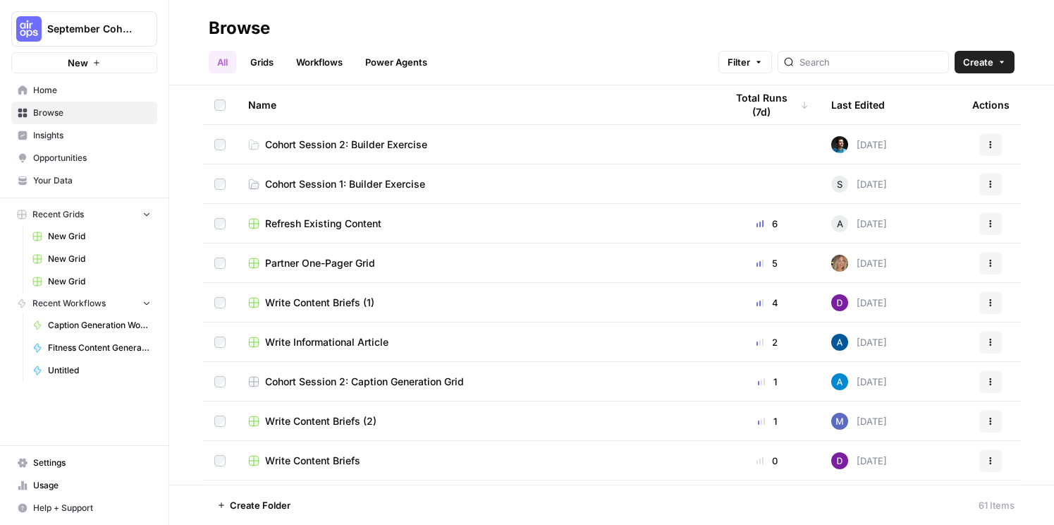
click at [367, 148] on span "Cohort Session 2: Builder Exercise" at bounding box center [346, 145] width 162 height 14
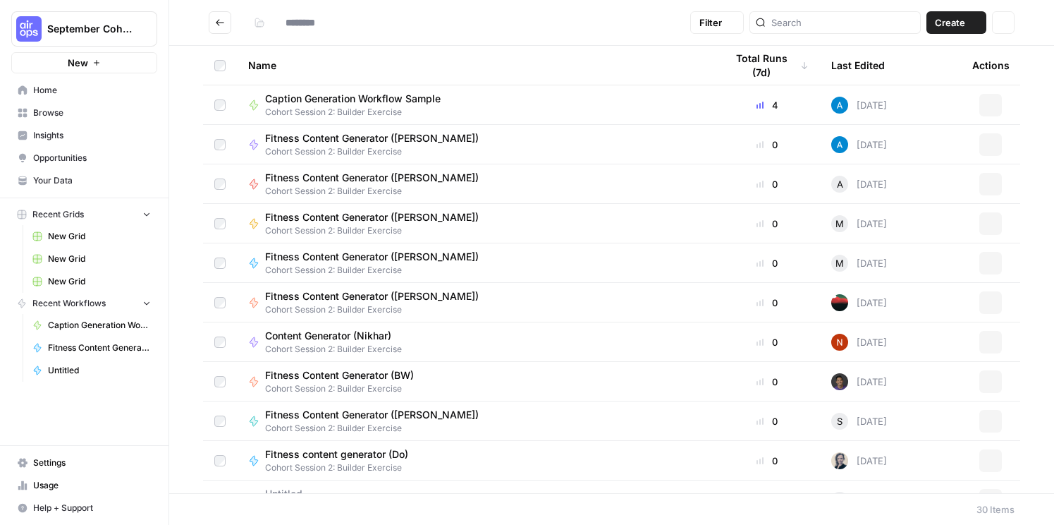
type input "**********"
click at [34, 111] on span "Browse" at bounding box center [92, 112] width 118 height 13
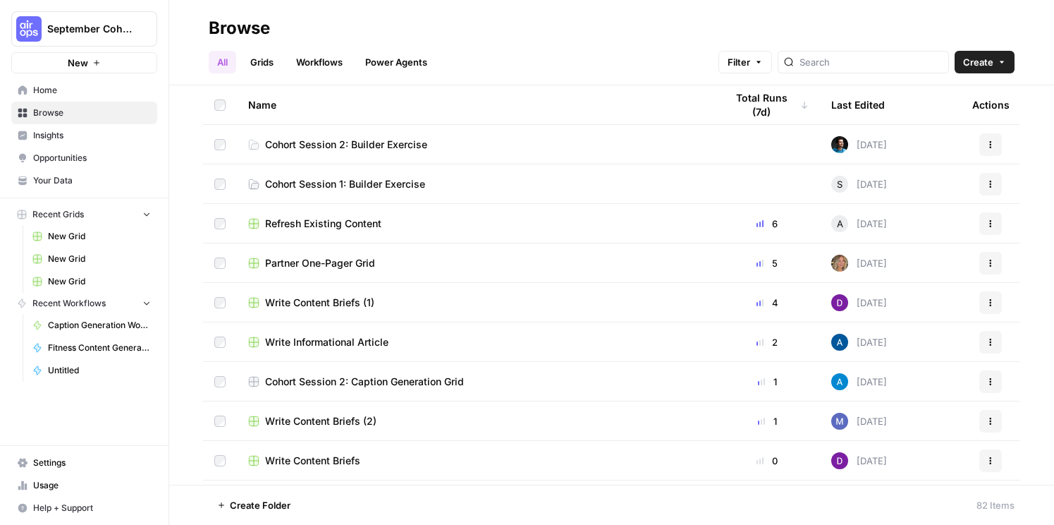
click at [363, 144] on span "Cohort Session 2: Builder Exercise" at bounding box center [346, 145] width 162 height 14
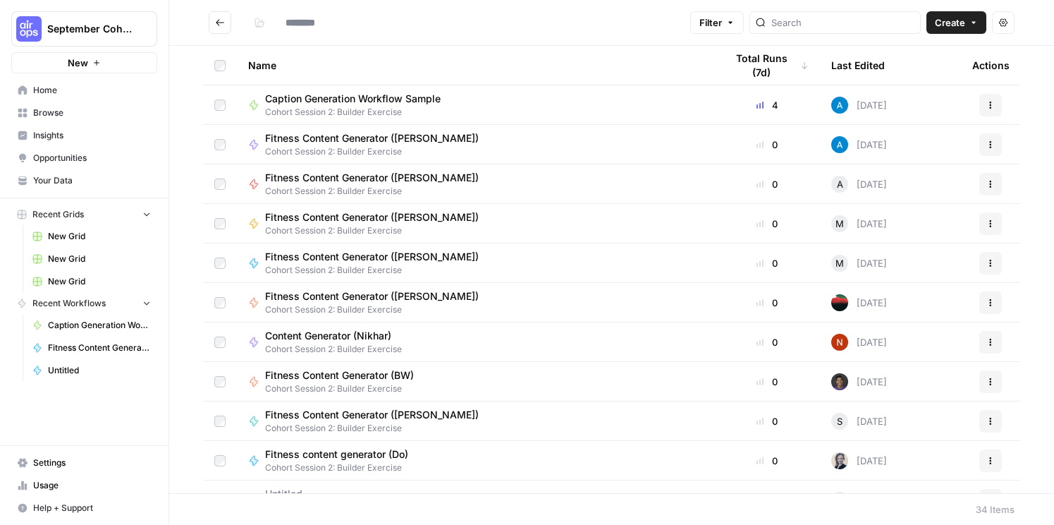
type input "**********"
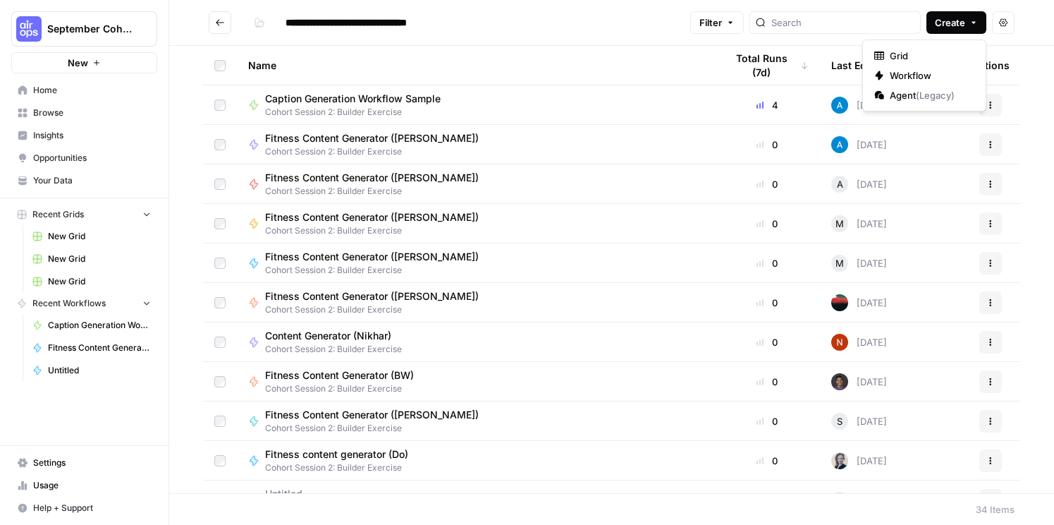
click at [951, 24] on span "Create" at bounding box center [950, 23] width 30 height 14
click at [937, 52] on span "Grid" at bounding box center [929, 56] width 79 height 14
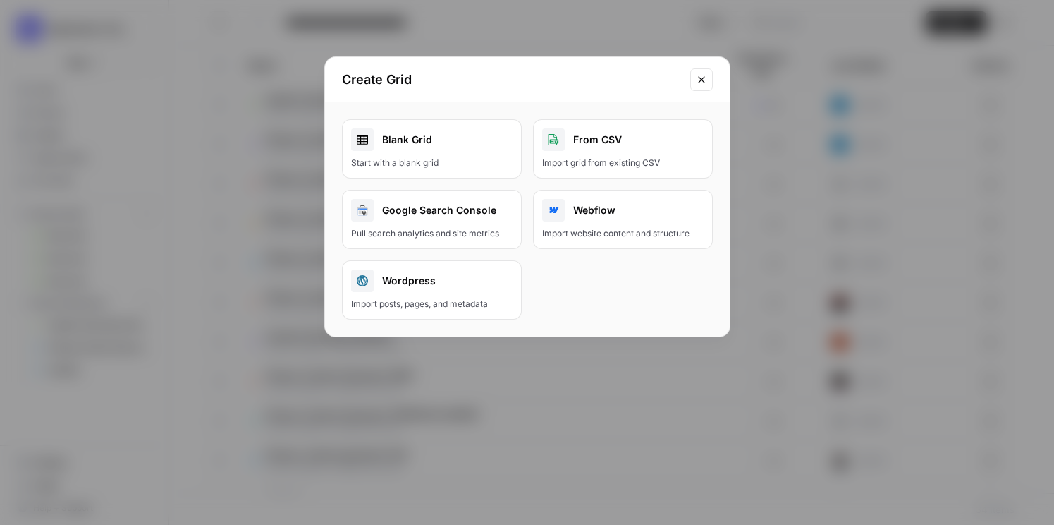
click at [417, 154] on link "Blank Grid Start with a blank grid" at bounding box center [432, 148] width 180 height 59
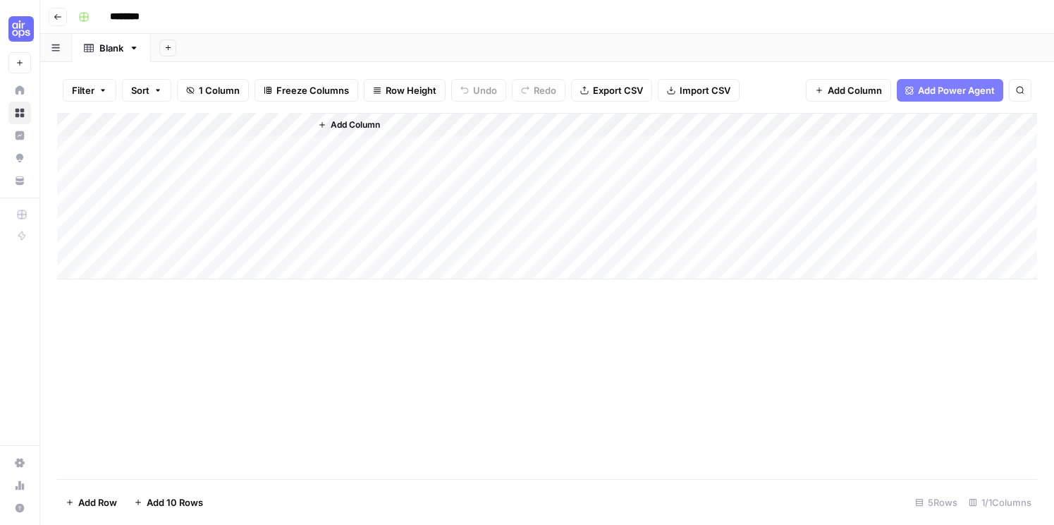
click at [137, 18] on input "********" at bounding box center [143, 17] width 79 height 23
click at [679, 109] on div "Filter Sort 1 Column Freeze Columns Row Height Undo Redo Export CSV Import CSV …" at bounding box center [547, 90] width 980 height 45
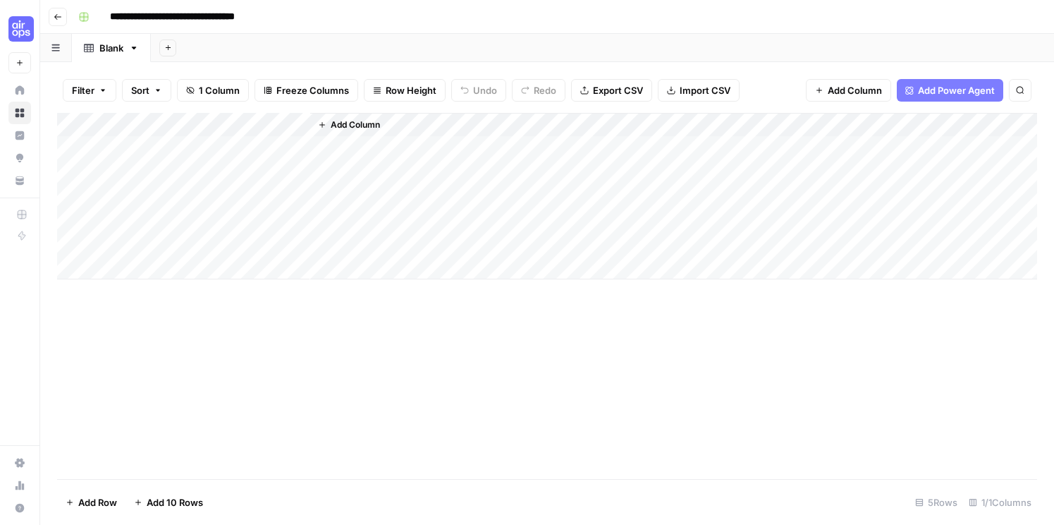
click at [685, 98] on button "Import CSV" at bounding box center [699, 90] width 82 height 23
type input "**********"
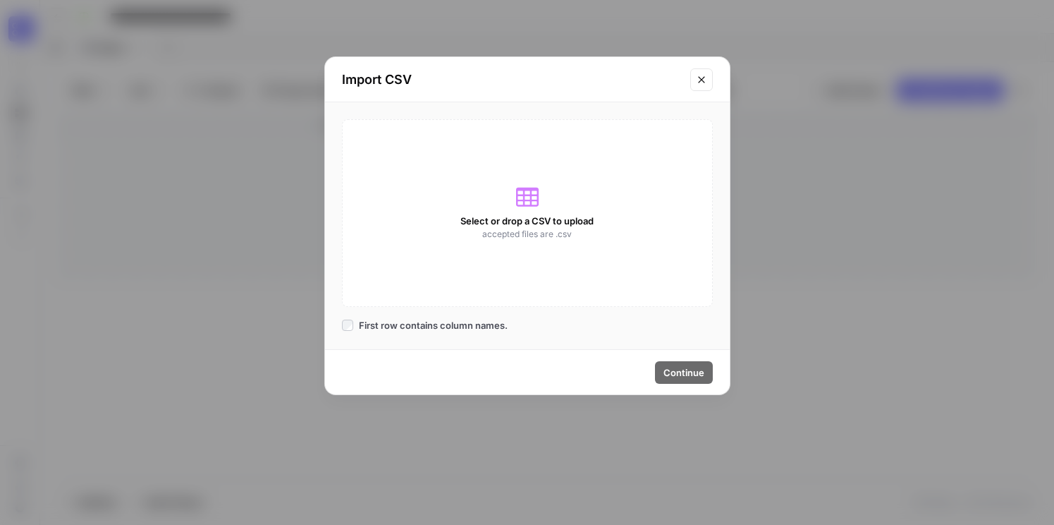
click at [519, 219] on span "Select or drop a CSV to upload" at bounding box center [527, 221] width 133 height 14
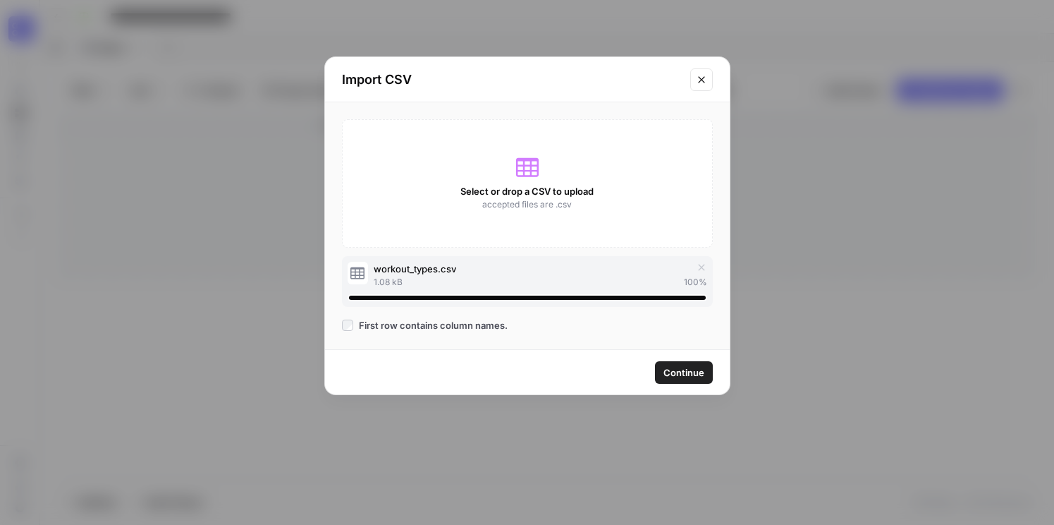
click at [693, 370] on span "Continue" at bounding box center [684, 372] width 41 height 14
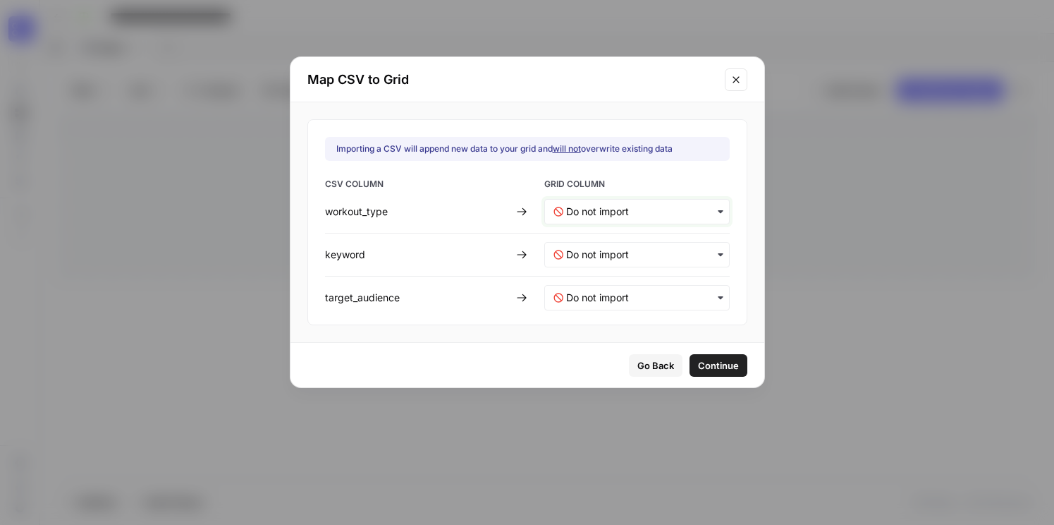
click at [620, 207] on input "text" at bounding box center [643, 212] width 154 height 14
click at [594, 272] on span "Create new column" at bounding box center [604, 274] width 78 height 13
click at [596, 252] on input "text" at bounding box center [643, 255] width 154 height 14
click at [592, 318] on span "Create new column" at bounding box center [604, 317] width 78 height 13
click at [590, 307] on div "button" at bounding box center [636, 297] width 185 height 25
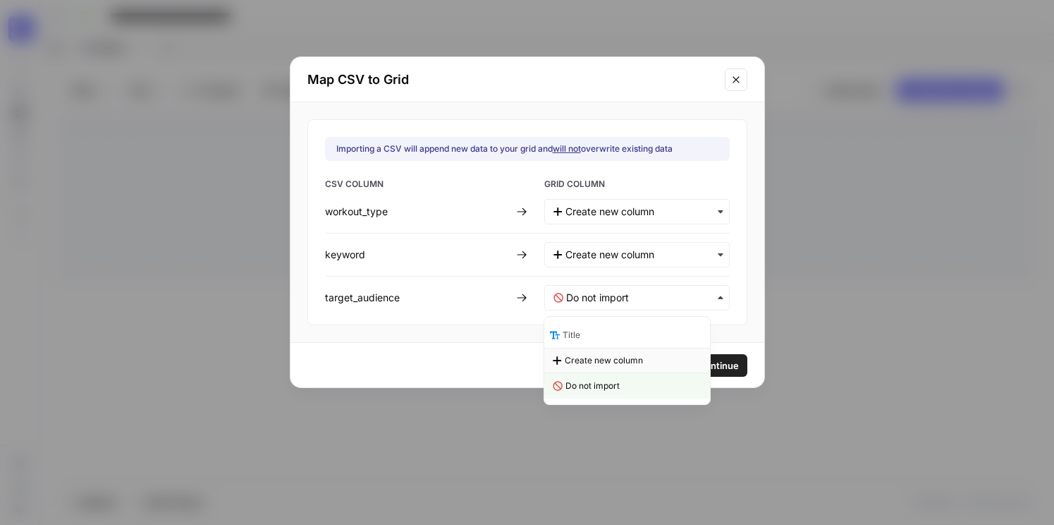
click at [590, 357] on span "Create new column" at bounding box center [604, 360] width 78 height 13
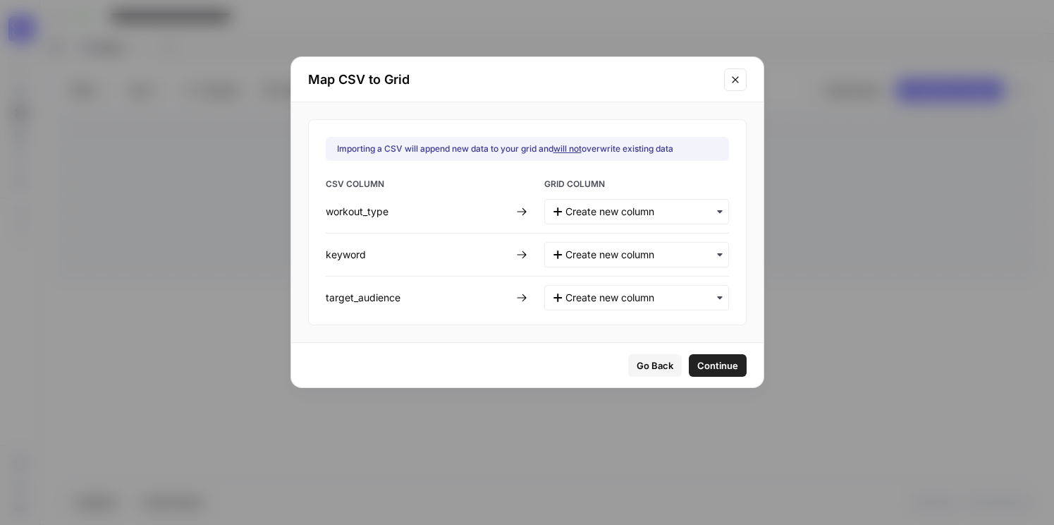
click at [698, 361] on span "Continue" at bounding box center [718, 365] width 41 height 14
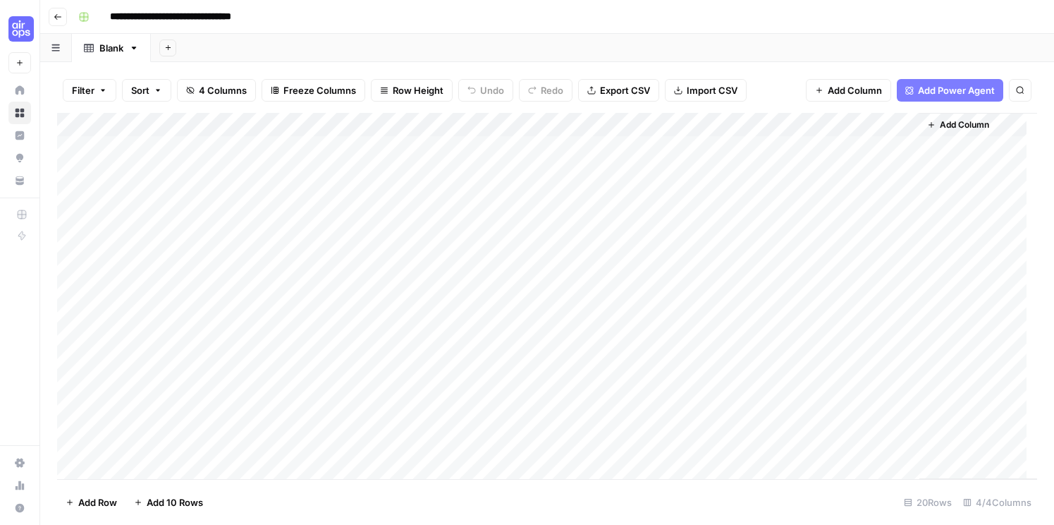
click at [113, 248] on div "Add Column" at bounding box center [547, 296] width 980 height 366
click at [202, 148] on div "Add Column" at bounding box center [547, 296] width 980 height 366
click at [257, 146] on div "Add Column" at bounding box center [547, 296] width 980 height 366
click at [69, 148] on div "Add Column" at bounding box center [547, 296] width 980 height 366
click at [75, 175] on div "Add Column" at bounding box center [547, 296] width 980 height 366
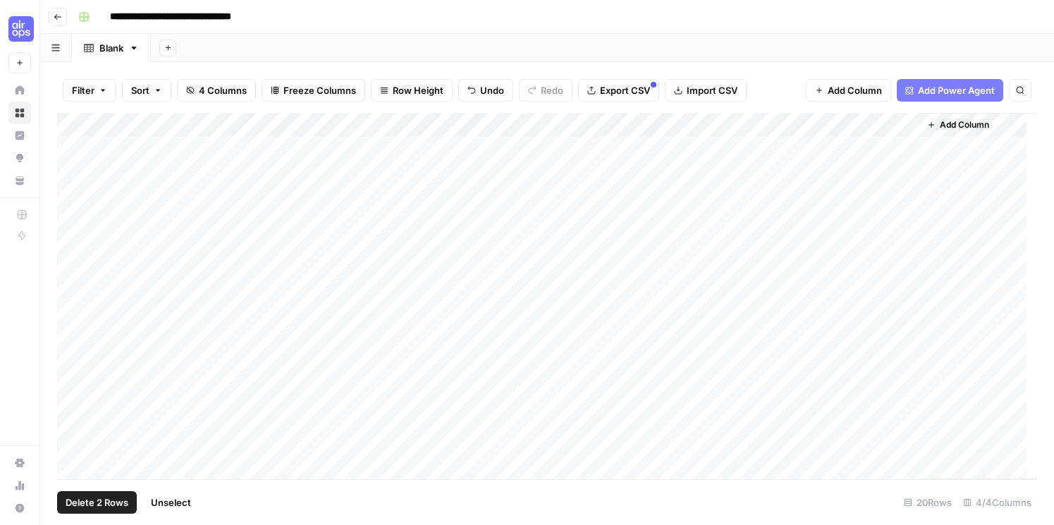
click at [73, 193] on div "Add Column" at bounding box center [547, 296] width 980 height 366
click at [72, 213] on div "Add Column" at bounding box center [547, 296] width 980 height 366
click at [73, 255] on div "Add Column" at bounding box center [547, 296] width 980 height 366
click at [73, 243] on div "Add Column" at bounding box center [547, 296] width 980 height 366
click at [106, 492] on span "Delete 5 Rows" at bounding box center [97, 502] width 63 height 14
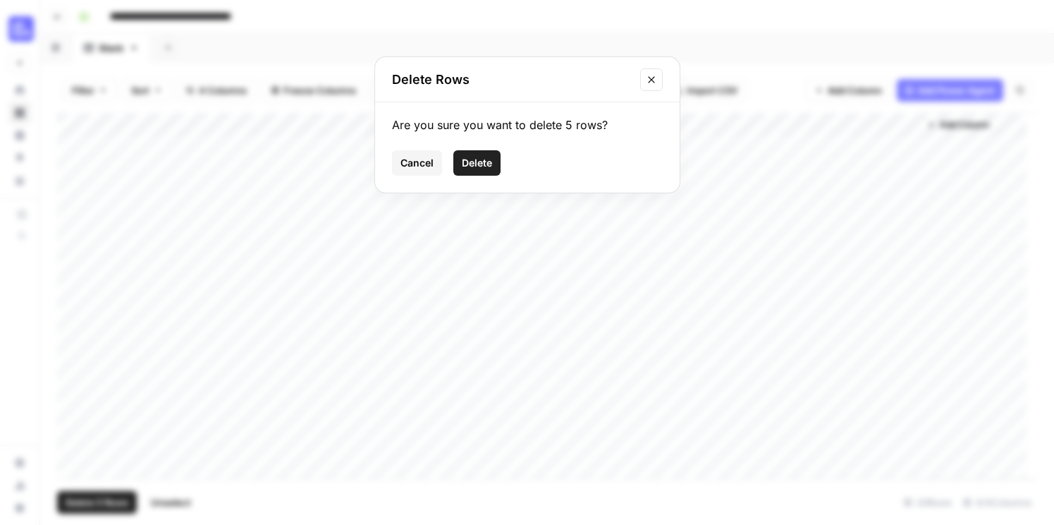
click at [468, 157] on span "Delete" at bounding box center [477, 163] width 30 height 14
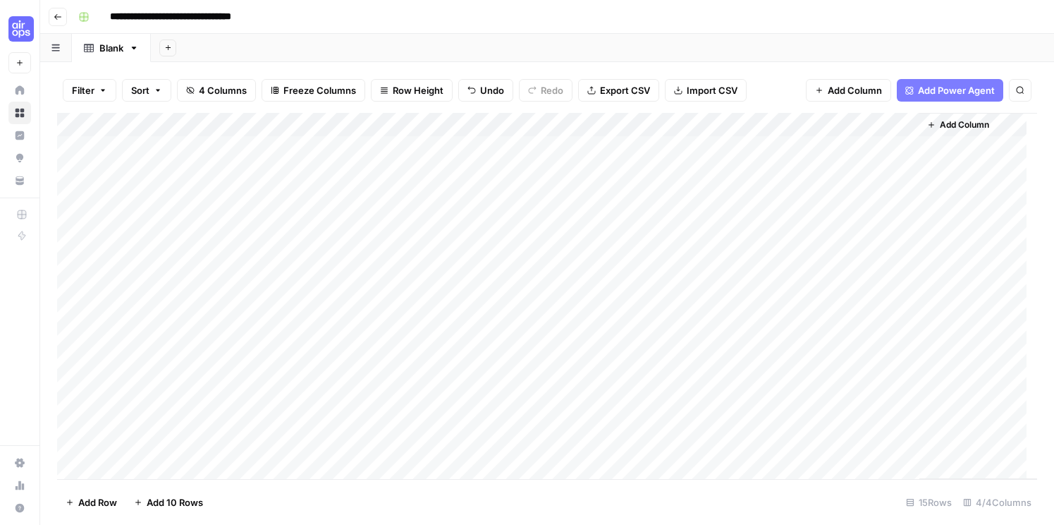
click at [195, 124] on div "Add Column" at bounding box center [547, 296] width 980 height 366
click at [182, 311] on span "Remove Column" at bounding box center [195, 314] width 123 height 14
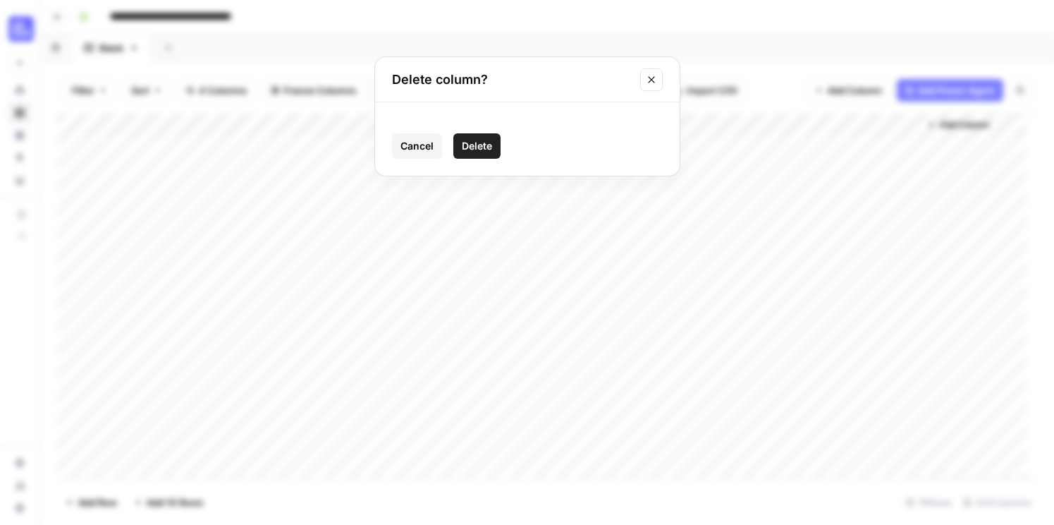
click at [468, 134] on button "Delete" at bounding box center [476, 145] width 47 height 25
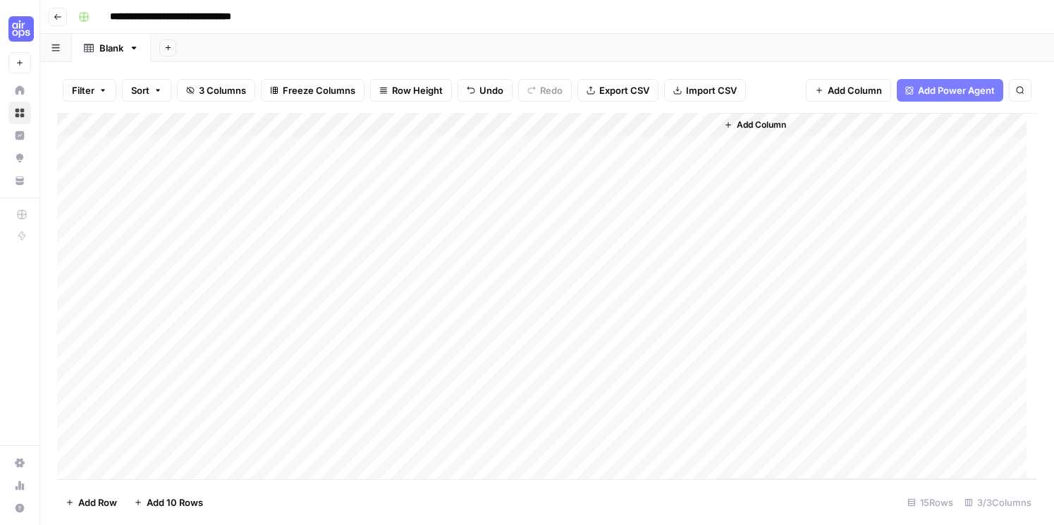
click at [755, 123] on span "Add Column" at bounding box center [761, 124] width 49 height 13
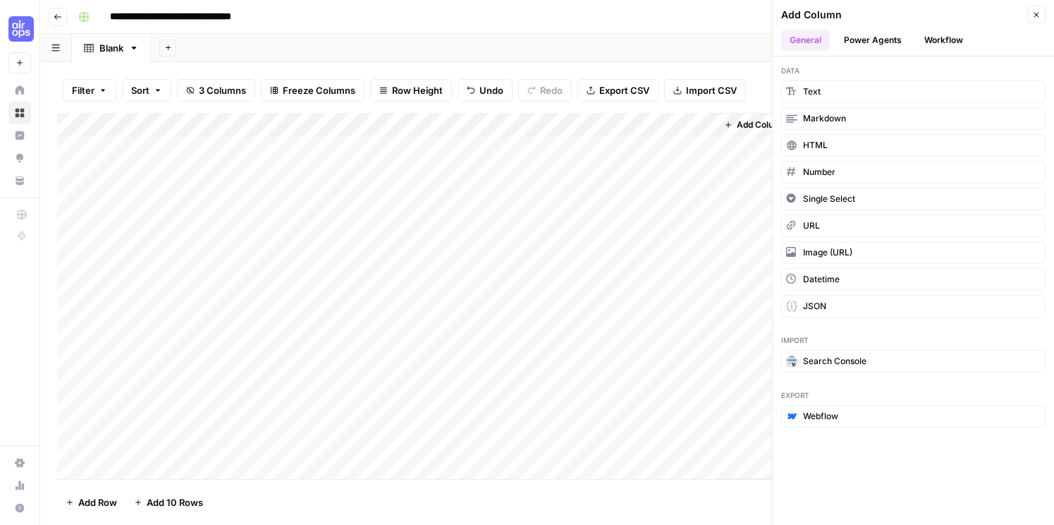
click at [948, 32] on button "Workflow" at bounding box center [944, 40] width 56 height 21
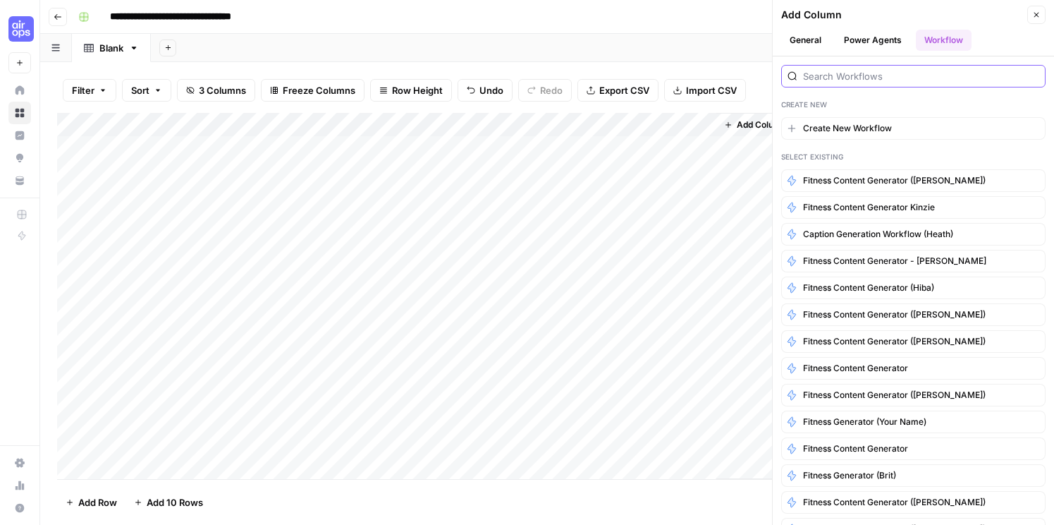
click at [921, 75] on input "search" at bounding box center [921, 76] width 236 height 14
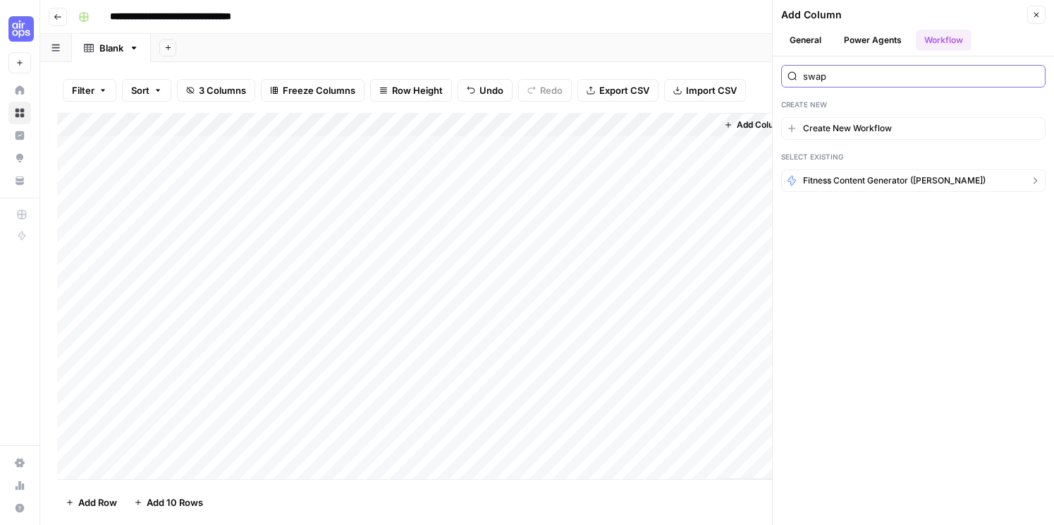
type input "swap"
click at [886, 171] on button "Fitness Content Generator ([PERSON_NAME])" at bounding box center [913, 180] width 264 height 23
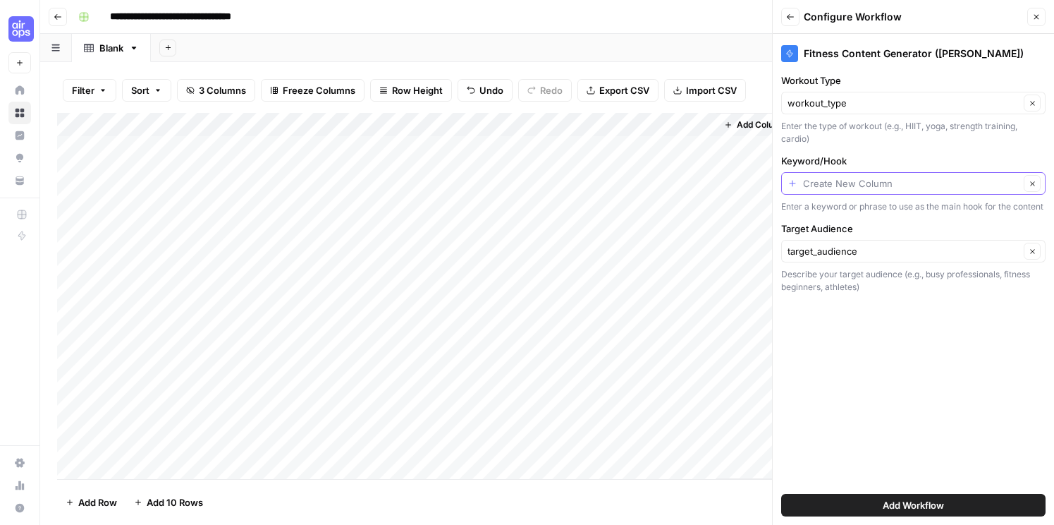
click at [880, 182] on input "Keyword/Hook" at bounding box center [911, 183] width 217 height 14
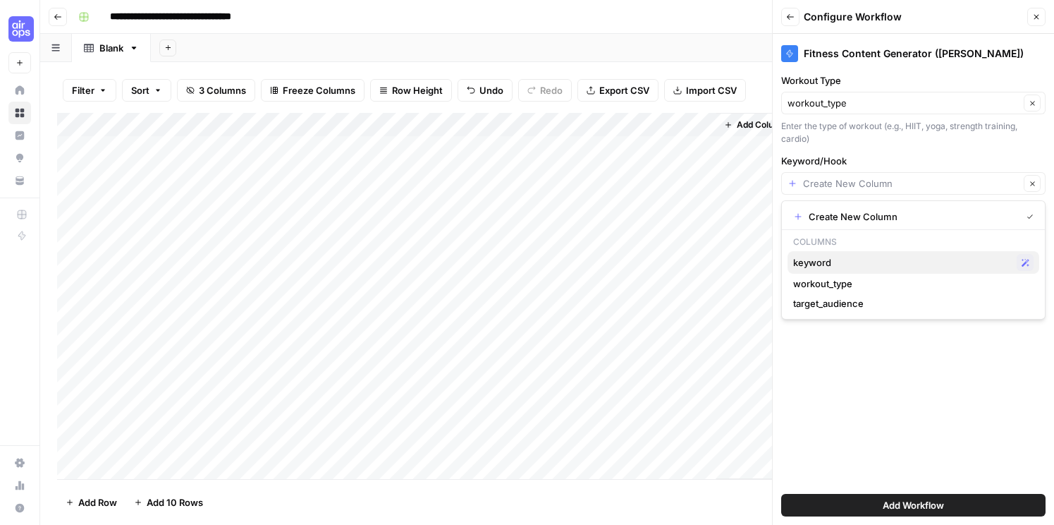
click at [846, 263] on span "keyword" at bounding box center [902, 262] width 218 height 14
type input "keyword"
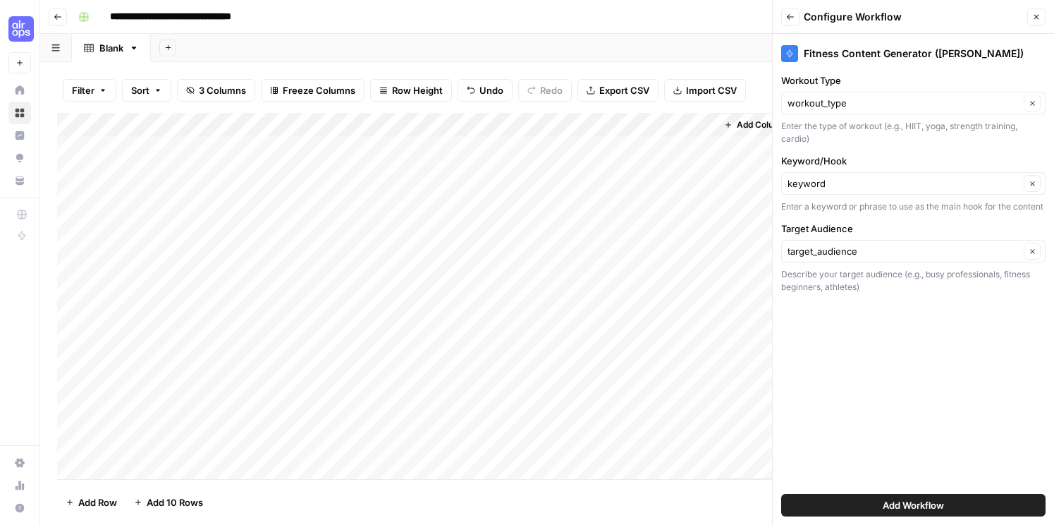
click at [922, 492] on span "Add Workflow" at bounding box center [913, 505] width 61 height 14
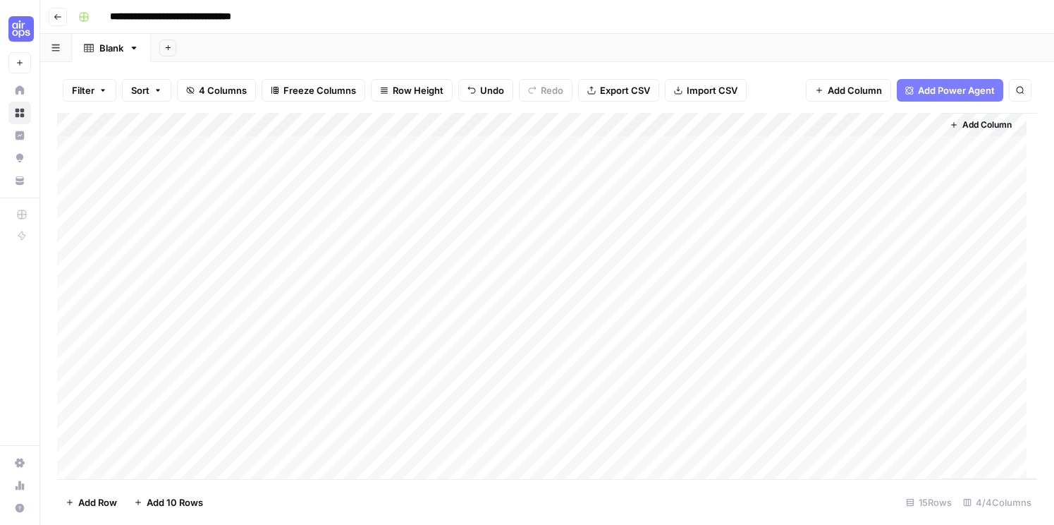
click at [827, 143] on div "Add Column" at bounding box center [547, 296] width 980 height 366
click at [731, 170] on div "Add Column" at bounding box center [547, 296] width 980 height 366
